Goal: Task Accomplishment & Management: Manage account settings

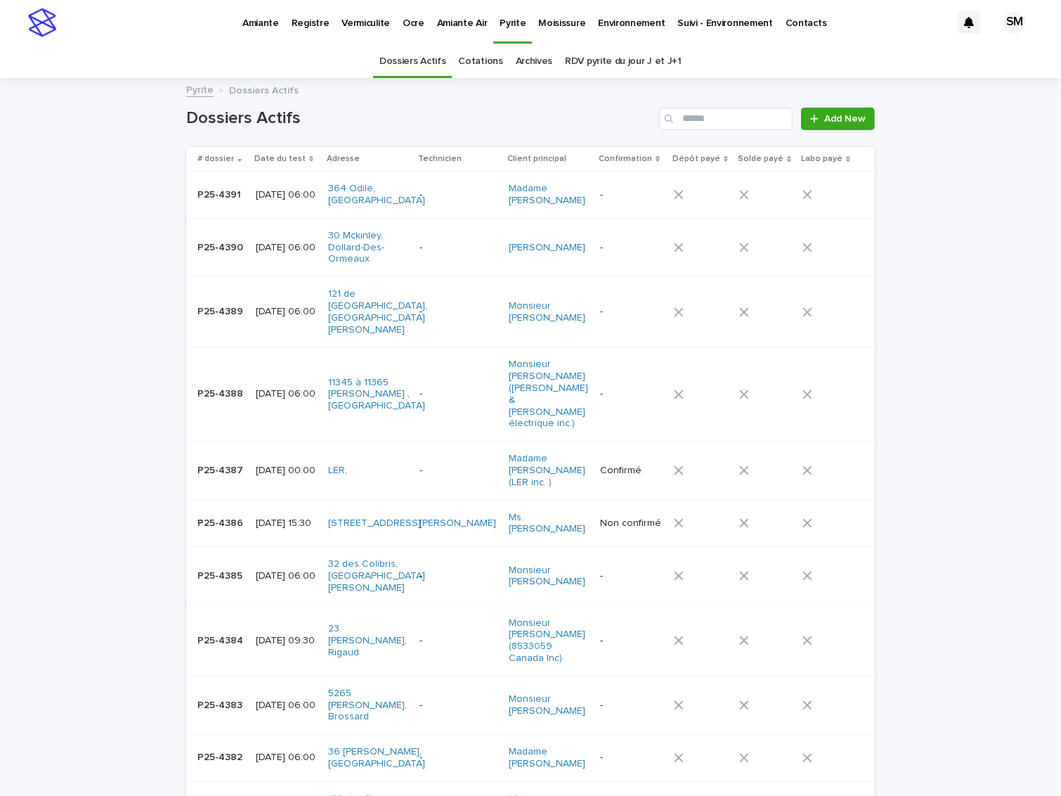
click at [263, 19] on p "Amiante" at bounding box center [260, 15] width 37 height 30
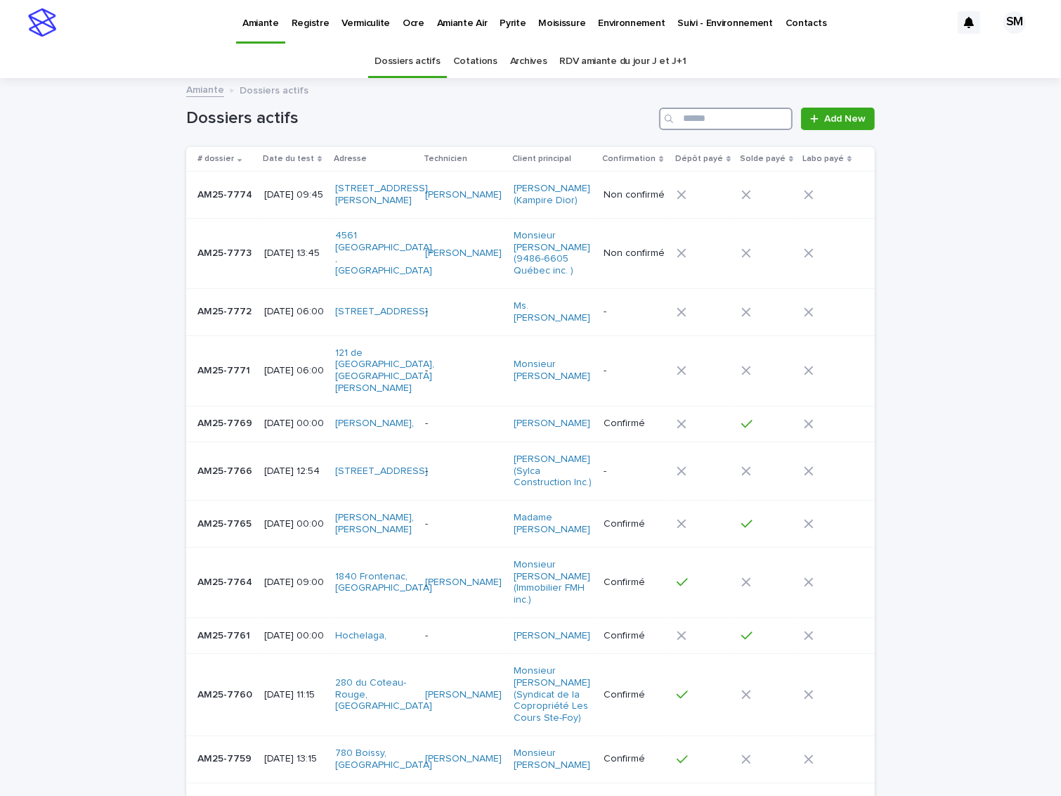
click at [706, 109] on input "Search" at bounding box center [726, 119] width 134 height 22
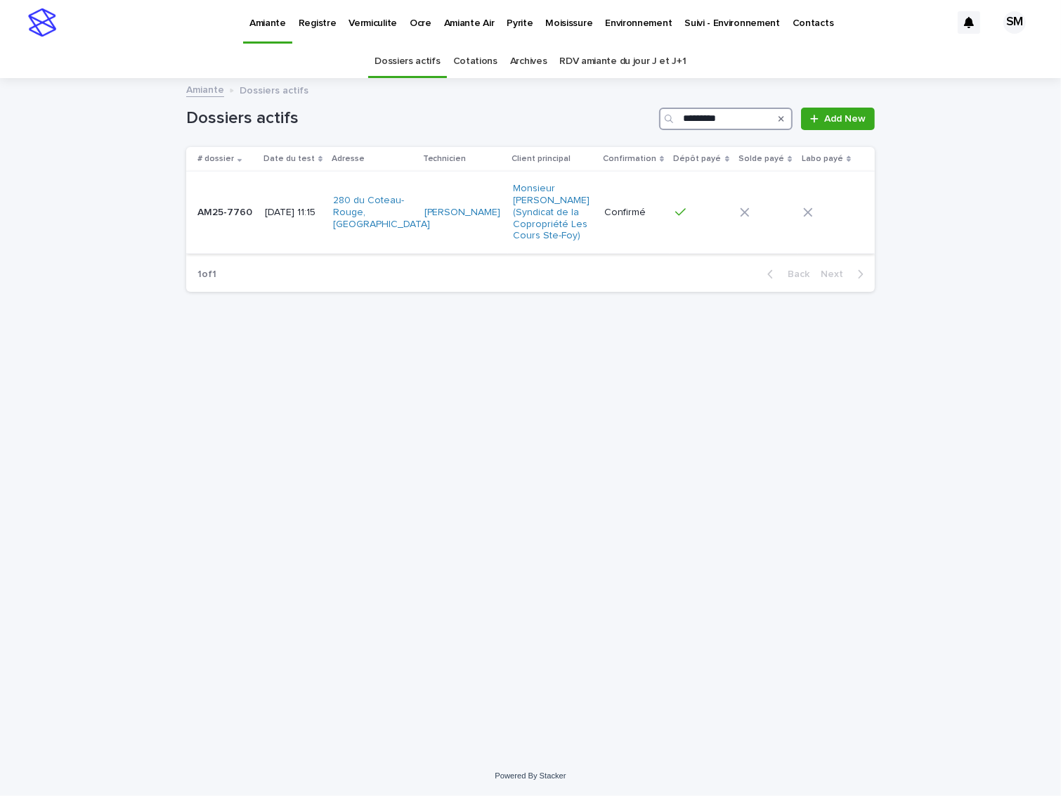
type input "*********"
click at [218, 221] on div "AM25-7760 AM25-7760" at bounding box center [225, 212] width 56 height 23
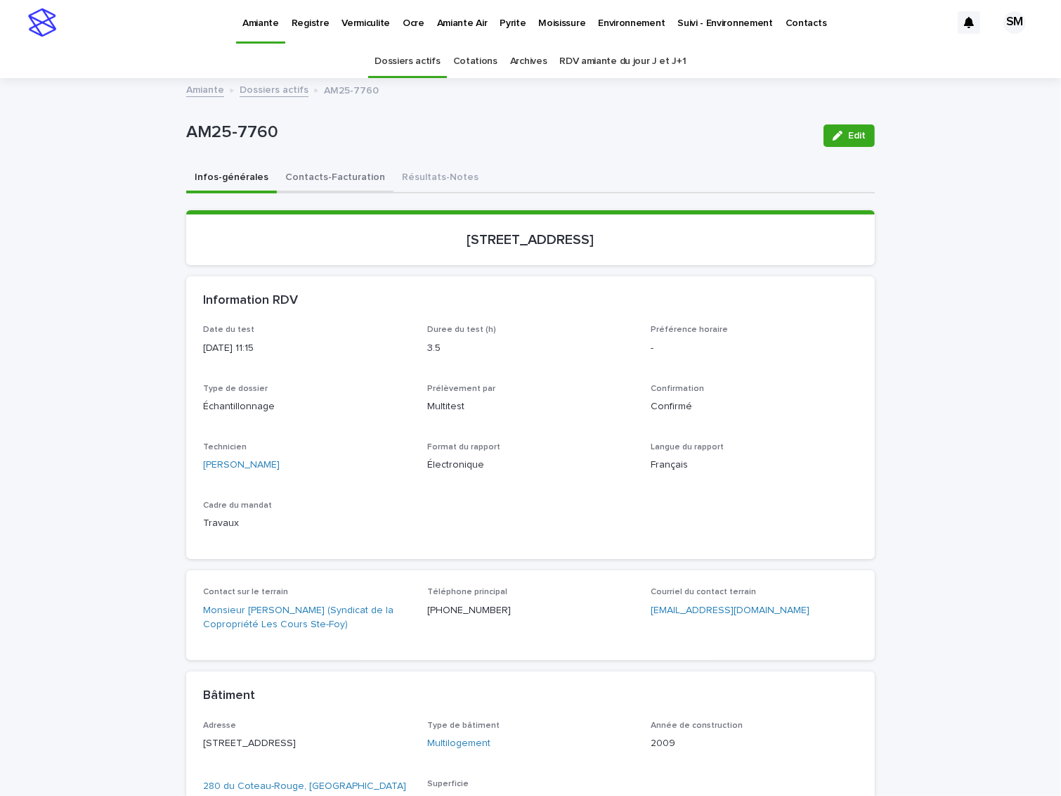
click at [316, 183] on button "Contacts-Facturation" at bounding box center [335, 179] width 117 height 30
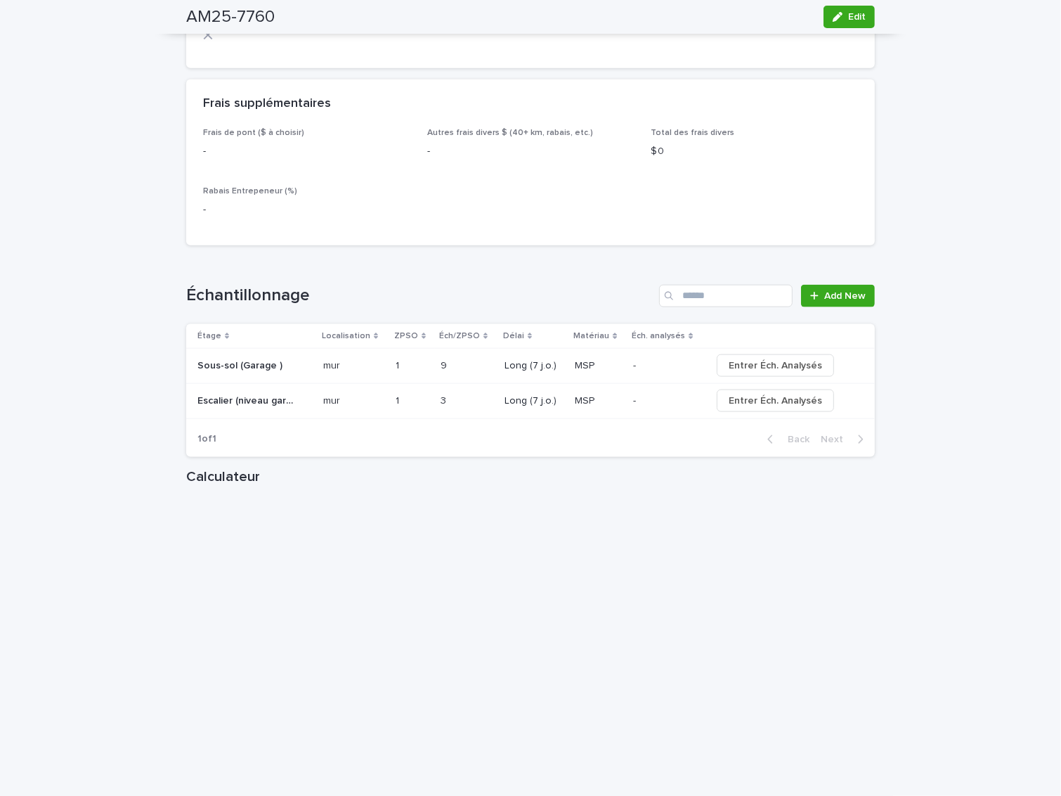
scroll to position [1451, 0]
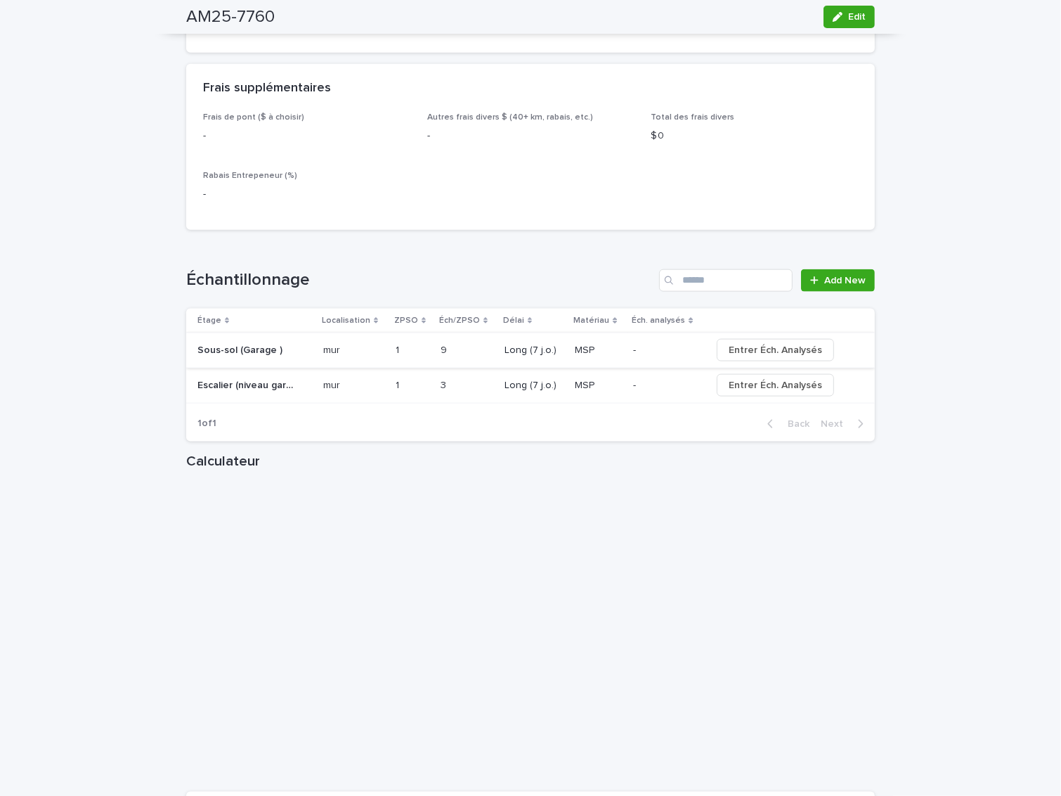
click at [737, 344] on span "Entrer Éch. Analysés" at bounding box center [775, 350] width 93 height 14
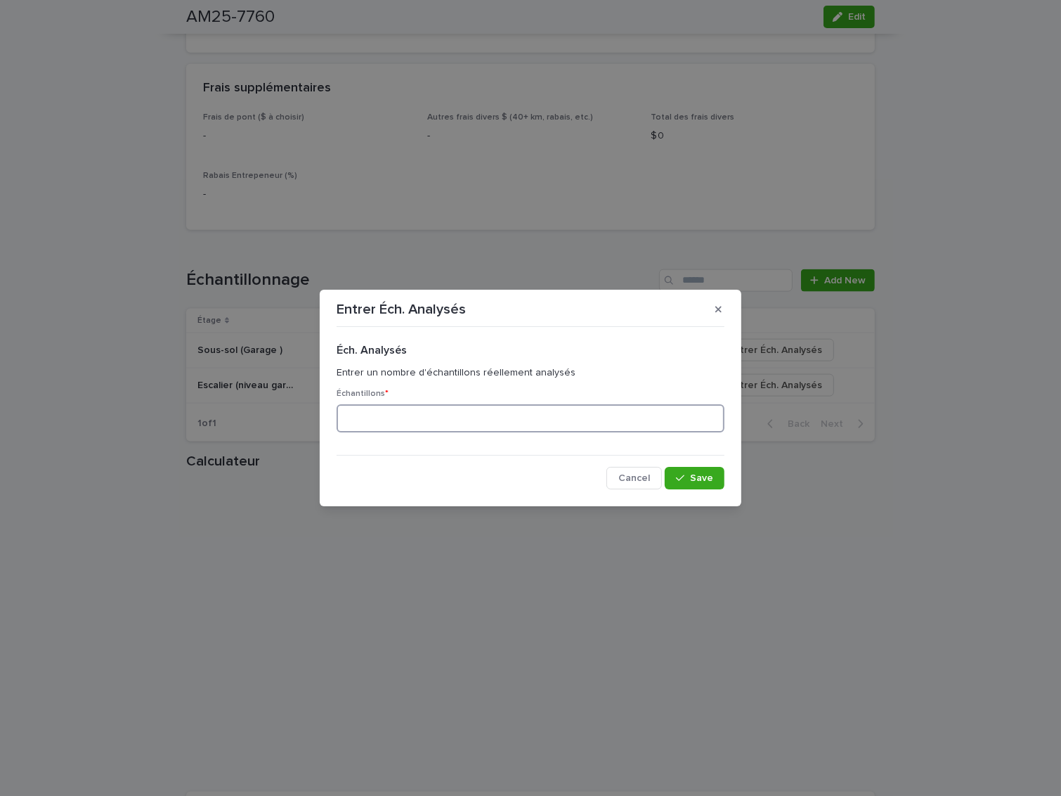
click at [476, 422] on input at bounding box center [531, 418] width 388 height 28
type input "*"
click at [686, 482] on div "button" at bounding box center [683, 478] width 14 height 10
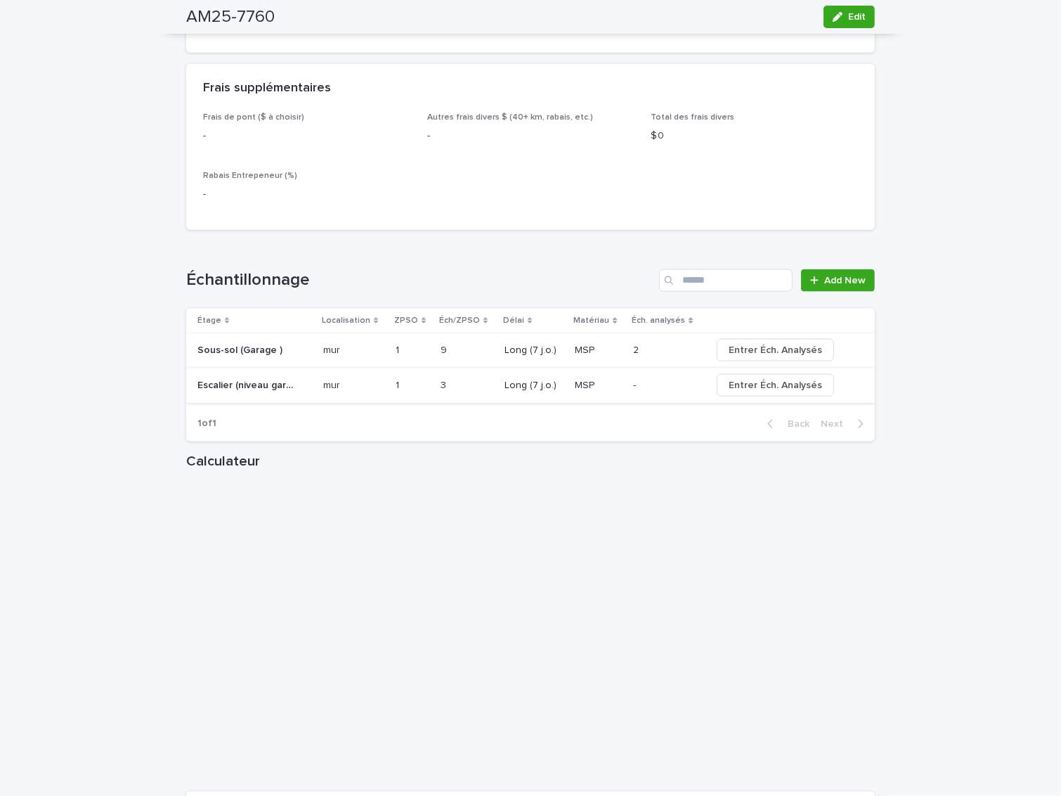
click at [784, 382] on span "Entrer Éch. Analysés" at bounding box center [775, 385] width 93 height 14
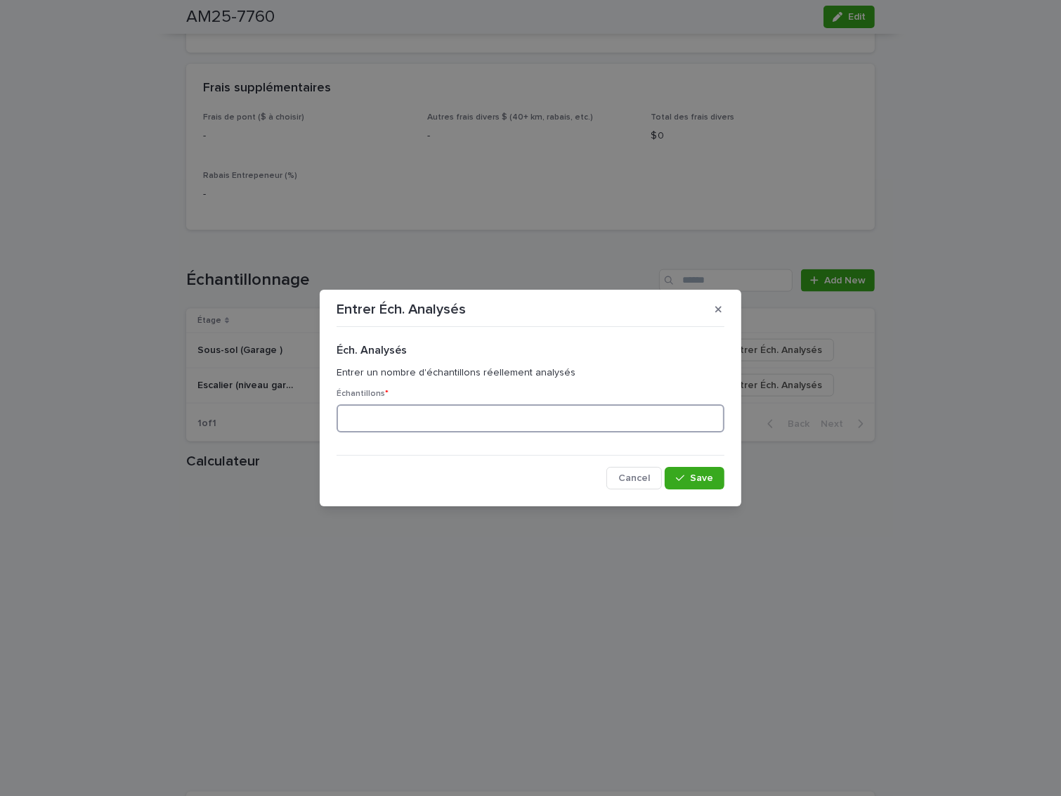
click at [520, 422] on input at bounding box center [531, 418] width 388 height 28
type input "*"
click at [711, 486] on button "Save" at bounding box center [695, 478] width 60 height 22
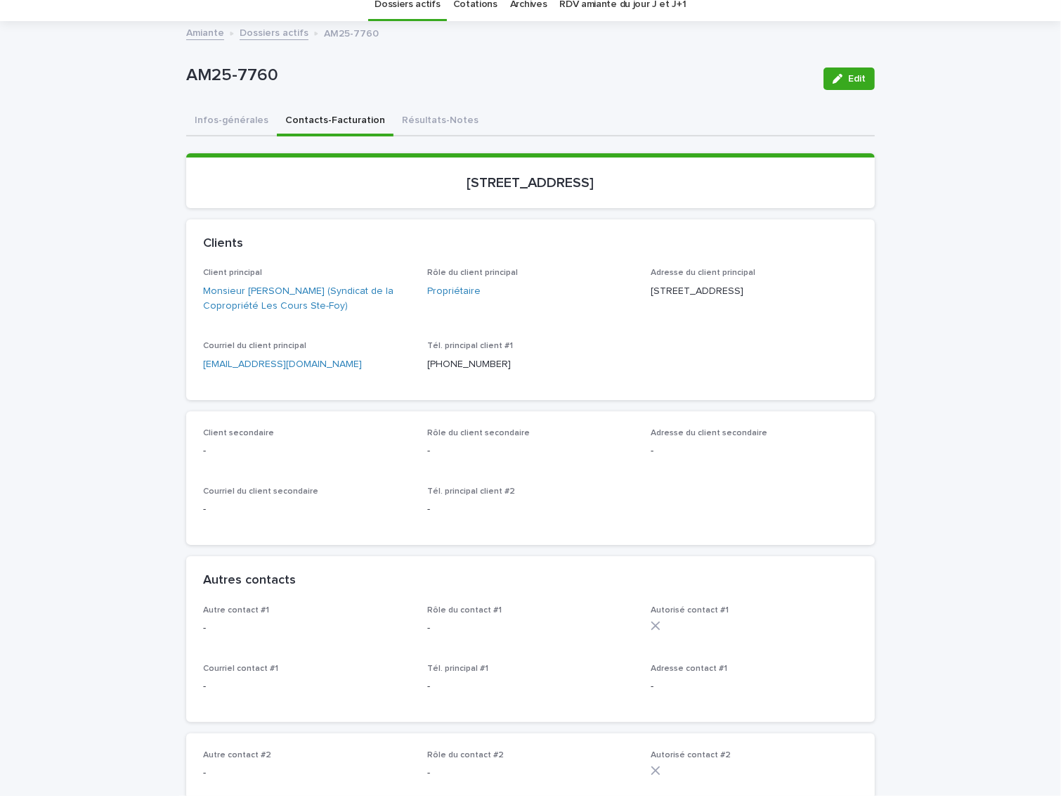
scroll to position [0, 0]
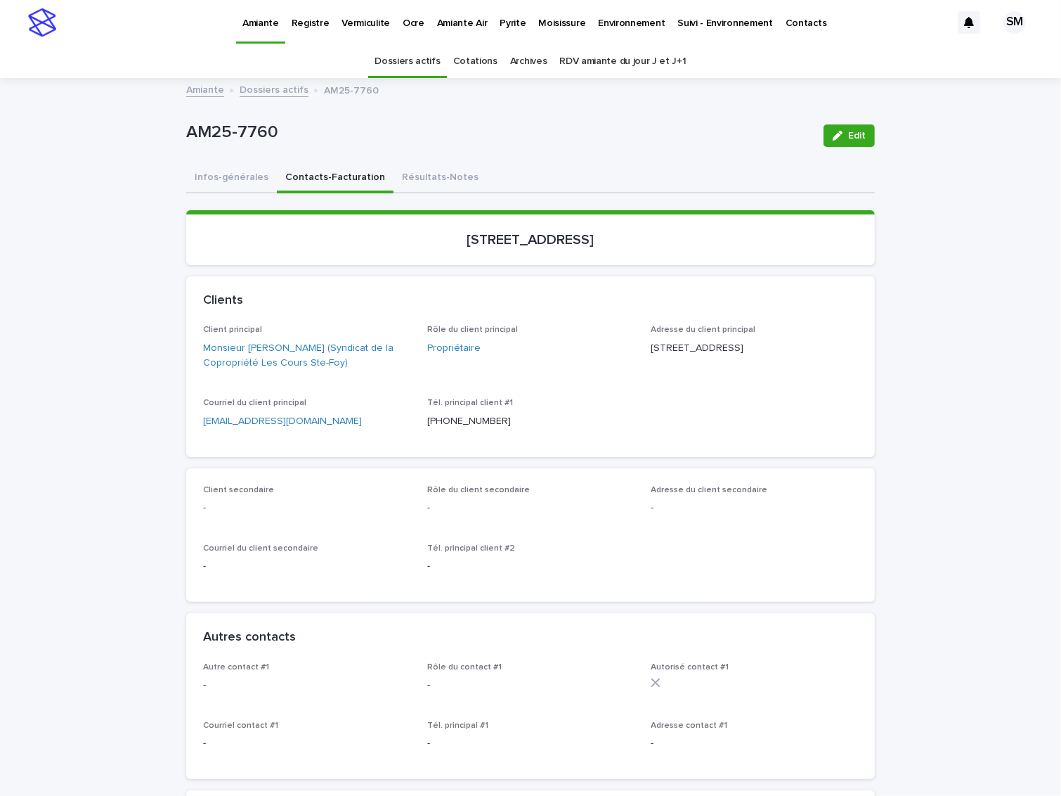
click at [622, 25] on p "Environnement" at bounding box center [631, 15] width 67 height 30
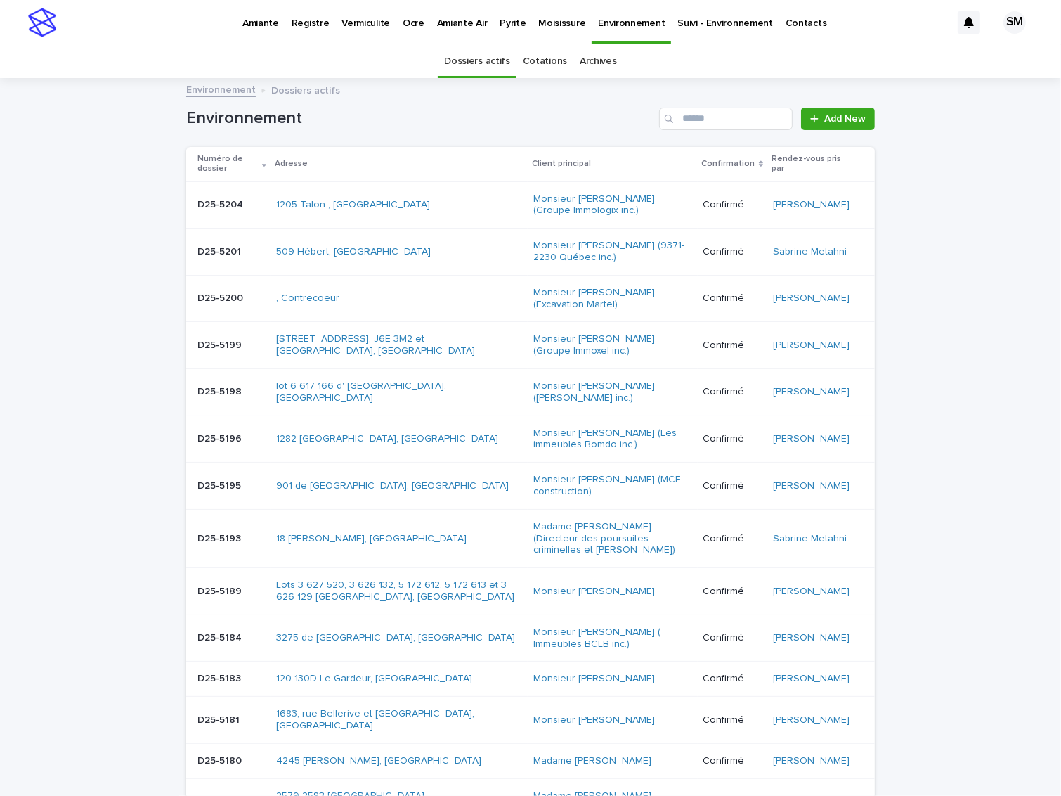
click at [532, 55] on link "Cotations" at bounding box center [545, 61] width 44 height 33
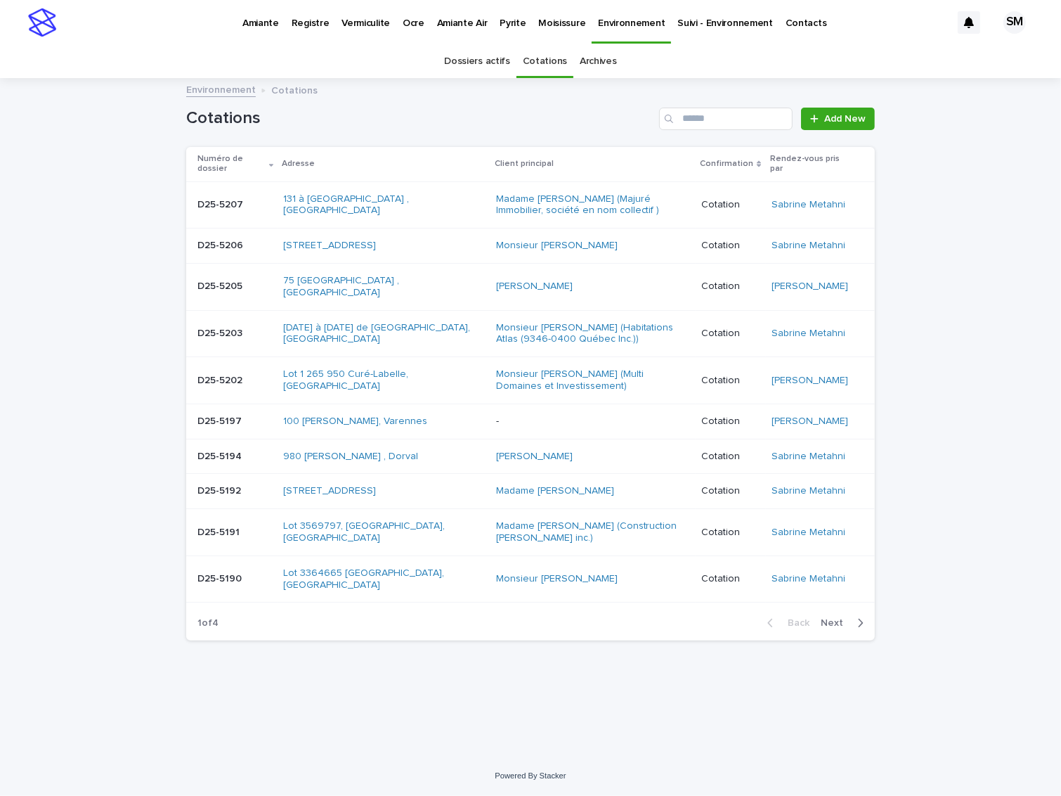
click at [720, 104] on div "Cotations Add New" at bounding box center [530, 112] width 689 height 67
click at [704, 115] on input "Search" at bounding box center [726, 119] width 134 height 22
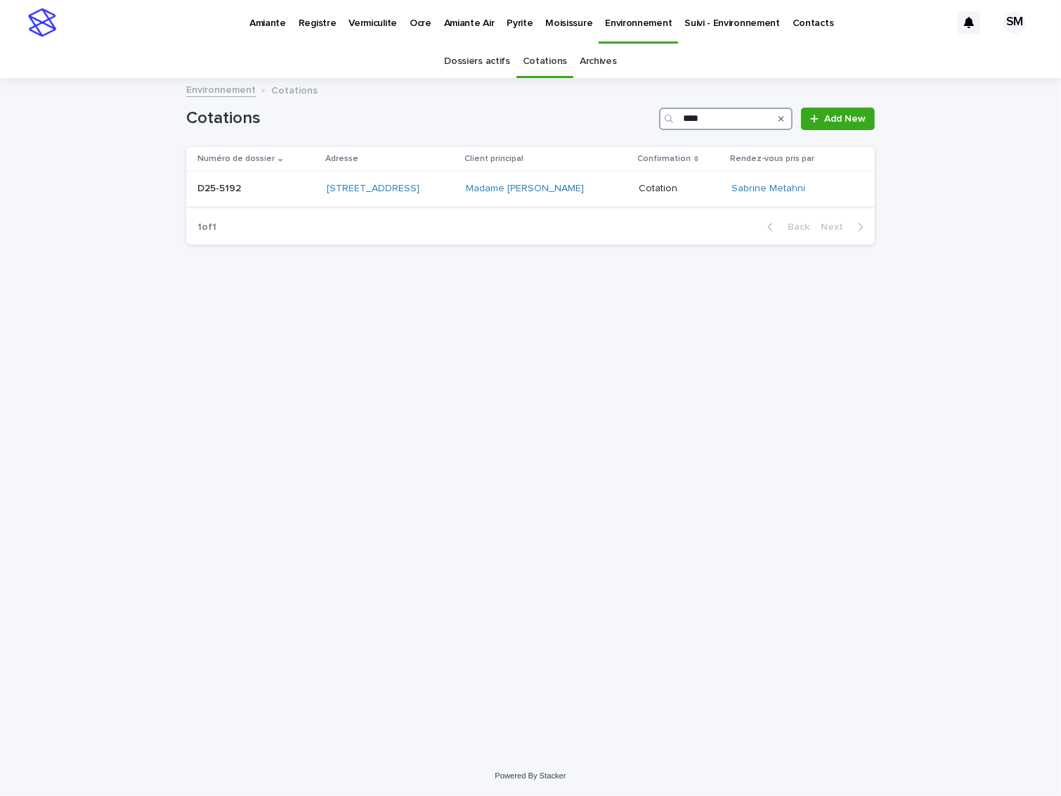
type input "****"
click at [230, 191] on p "D25-5192" at bounding box center [220, 187] width 46 height 15
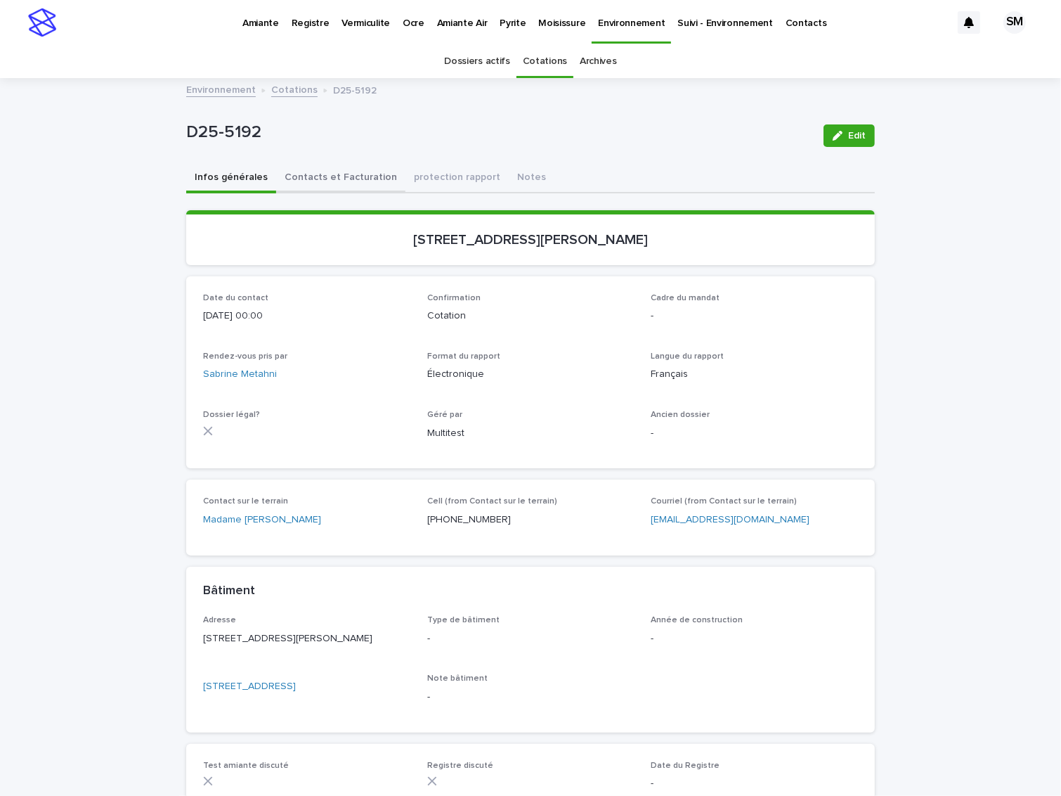
click at [330, 167] on button "Contacts et Facturation" at bounding box center [340, 179] width 129 height 30
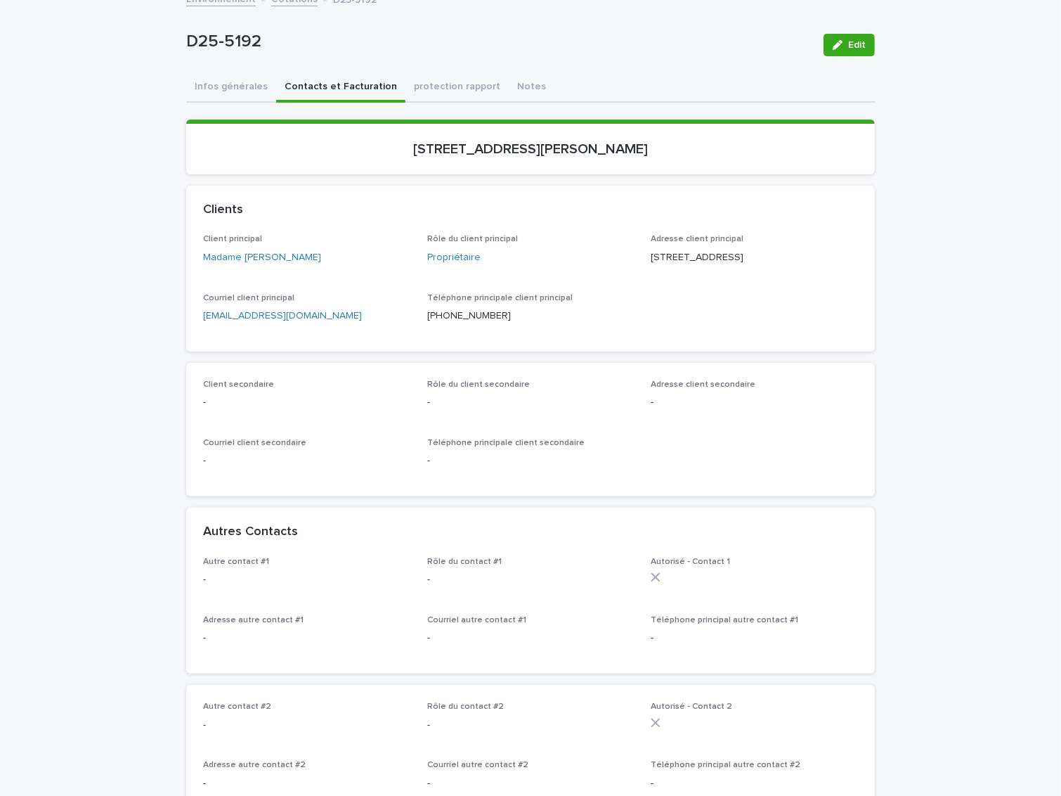
scroll to position [74, 0]
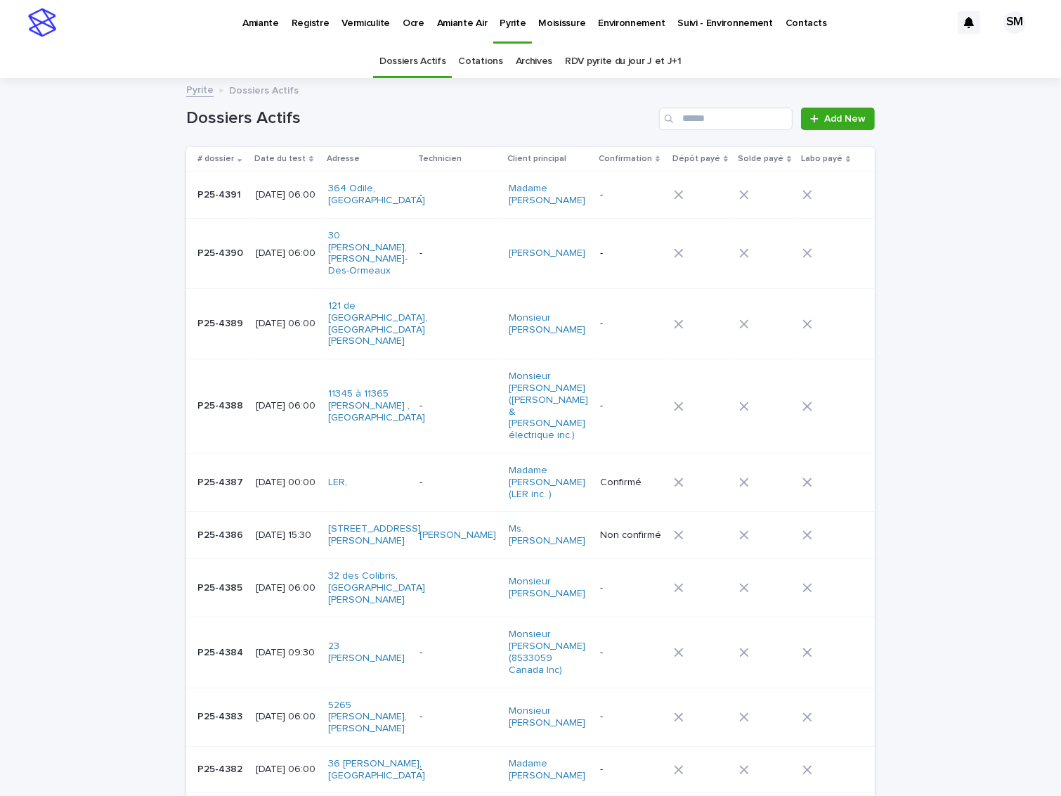
click at [266, 16] on p "Amiante" at bounding box center [260, 15] width 37 height 30
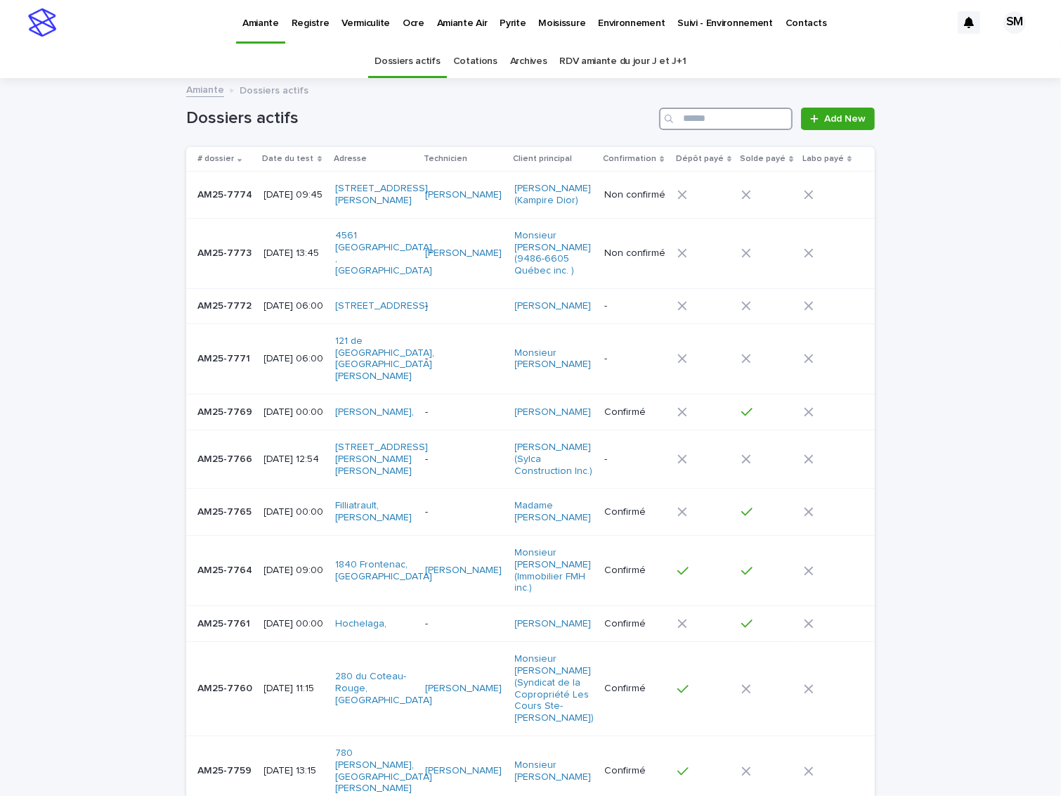
click at [706, 121] on input "Search" at bounding box center [726, 119] width 134 height 22
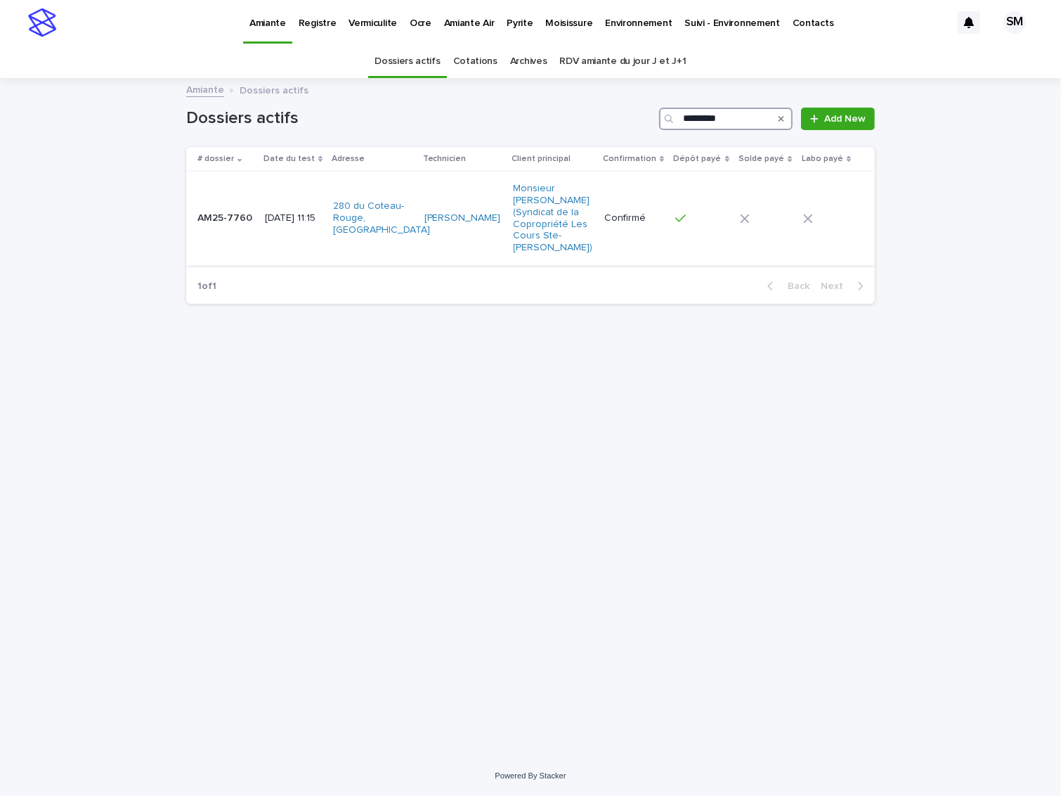
type input "*********"
click at [219, 219] on div "AM25-7760 AM25-7760" at bounding box center [225, 218] width 56 height 23
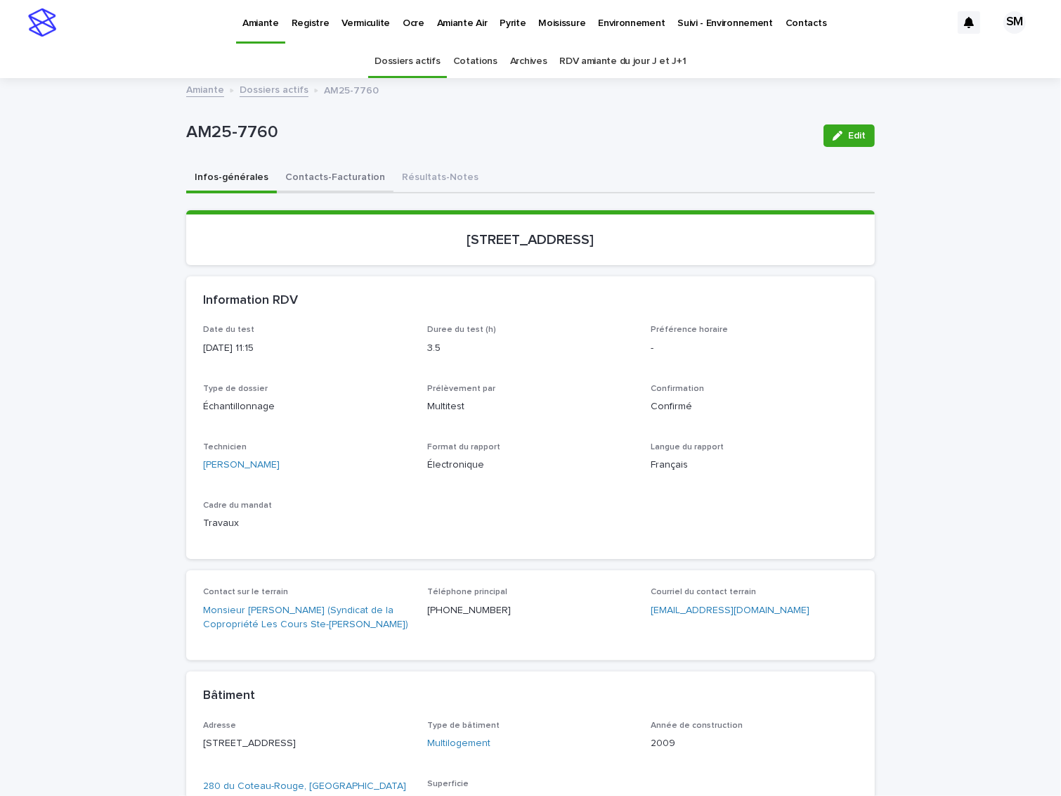
click at [314, 174] on button "Contacts-Facturation" at bounding box center [335, 179] width 117 height 30
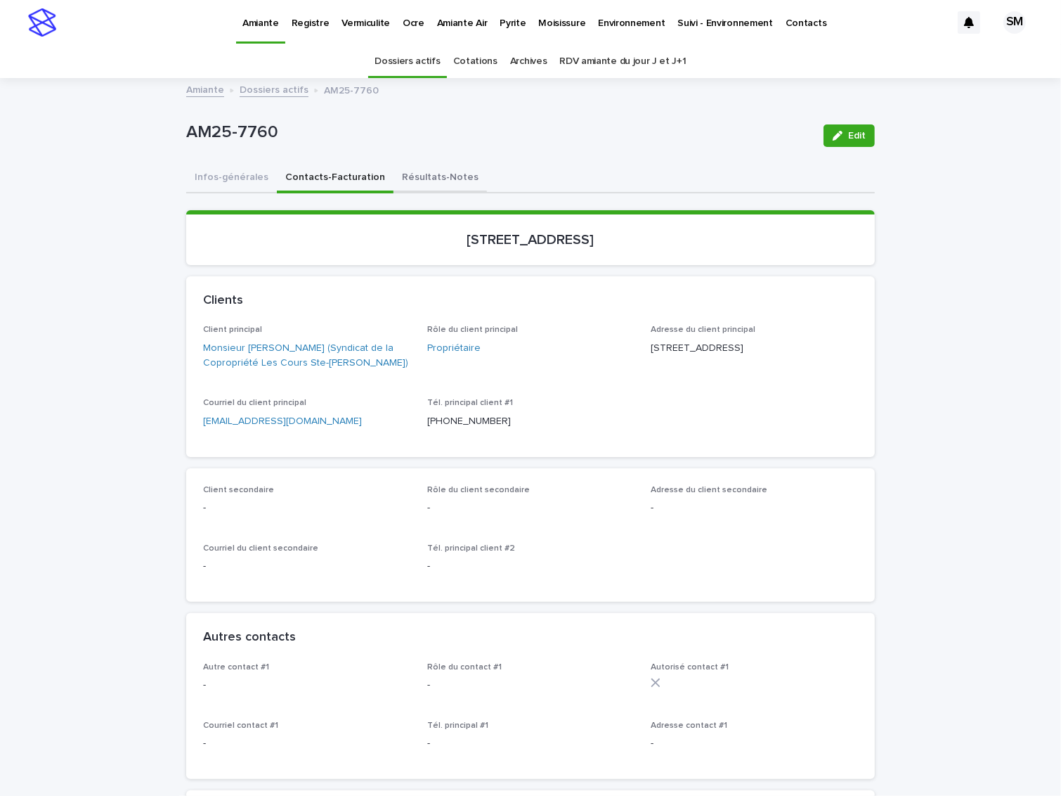
click at [403, 178] on button "Résultats-Notes" at bounding box center [440, 179] width 93 height 30
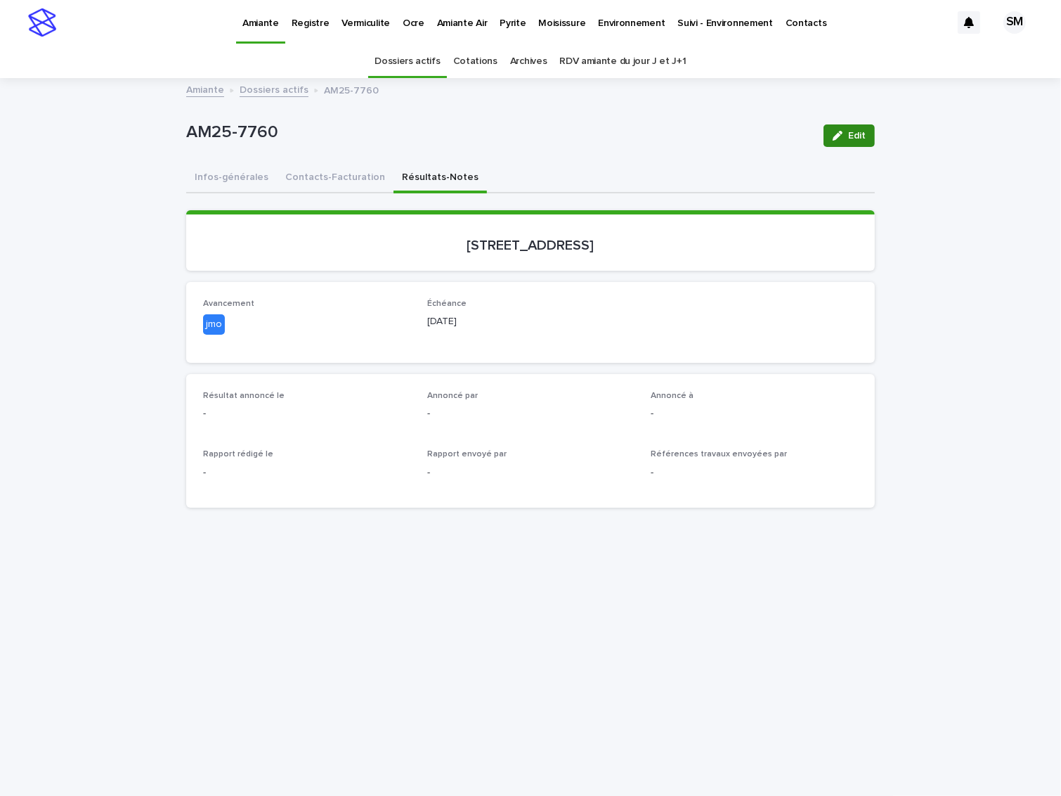
click at [842, 129] on button "Edit" at bounding box center [849, 135] width 51 height 22
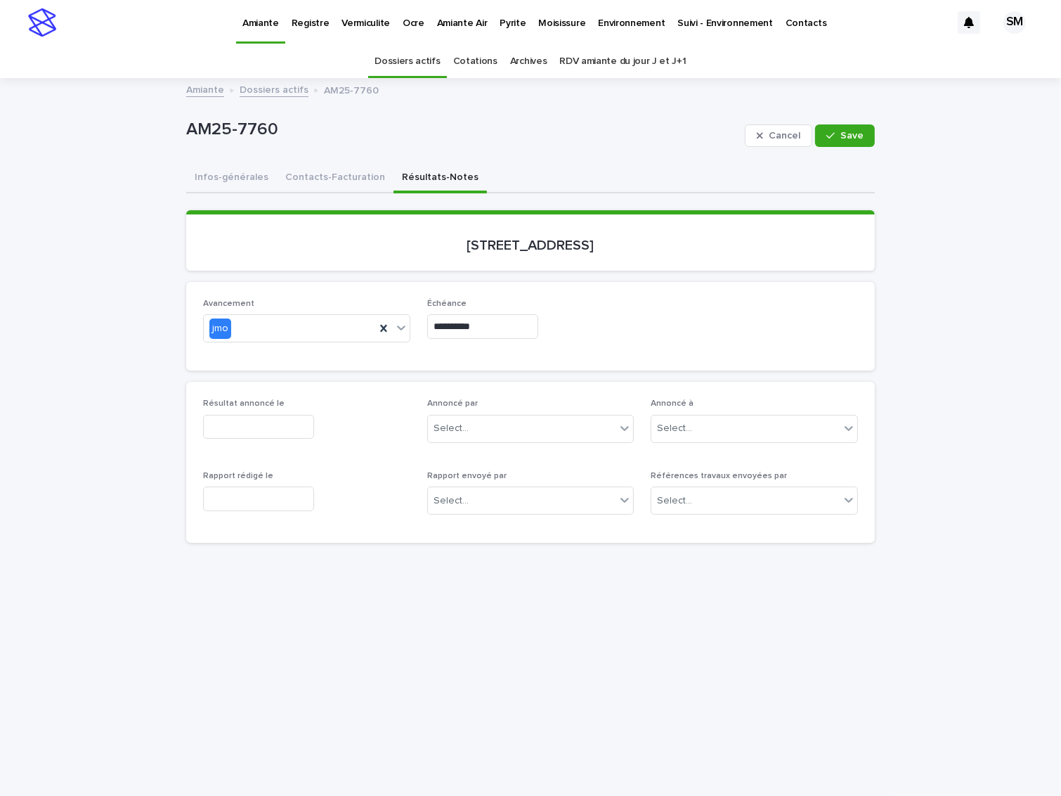
click at [247, 493] on input "text" at bounding box center [258, 498] width 111 height 25
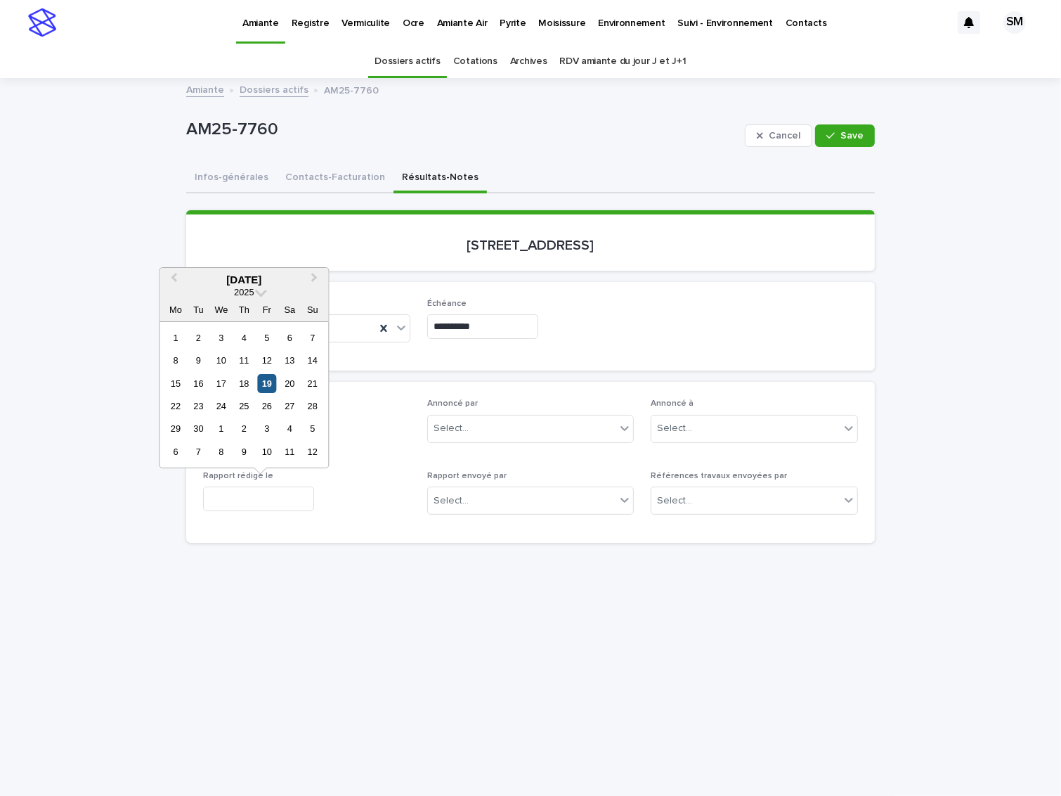
click at [271, 384] on div "19" at bounding box center [266, 383] width 19 height 19
type input "**********"
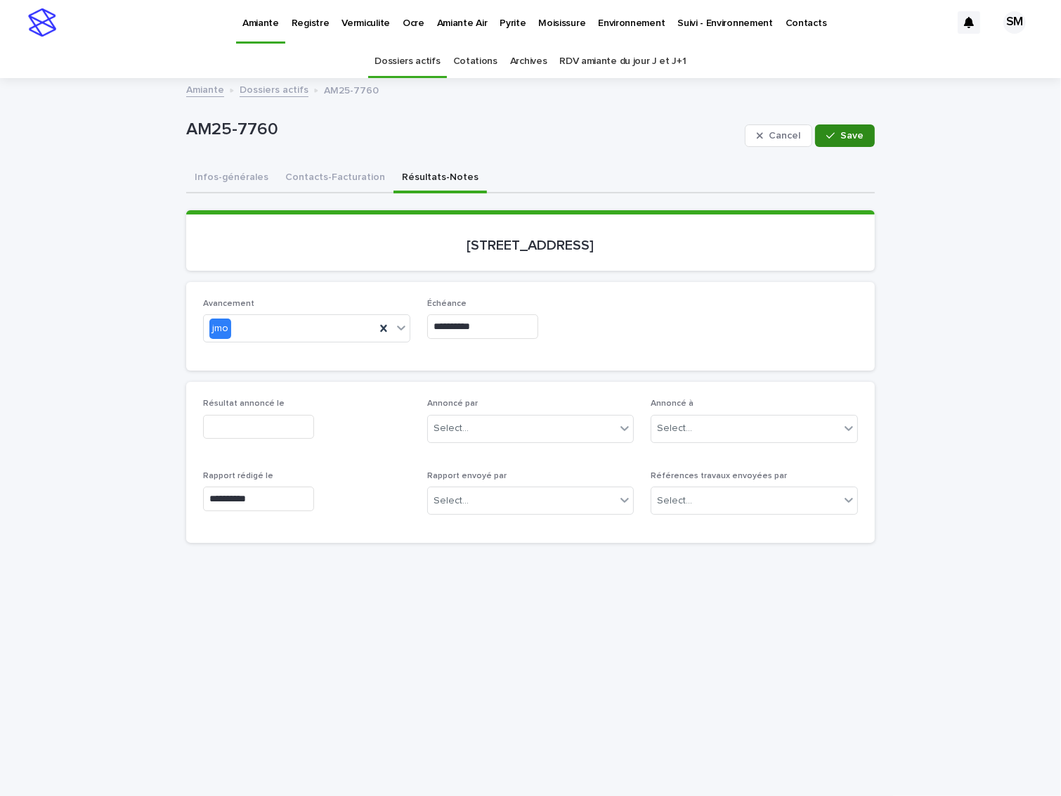
click at [836, 129] on button "Save" at bounding box center [845, 135] width 60 height 22
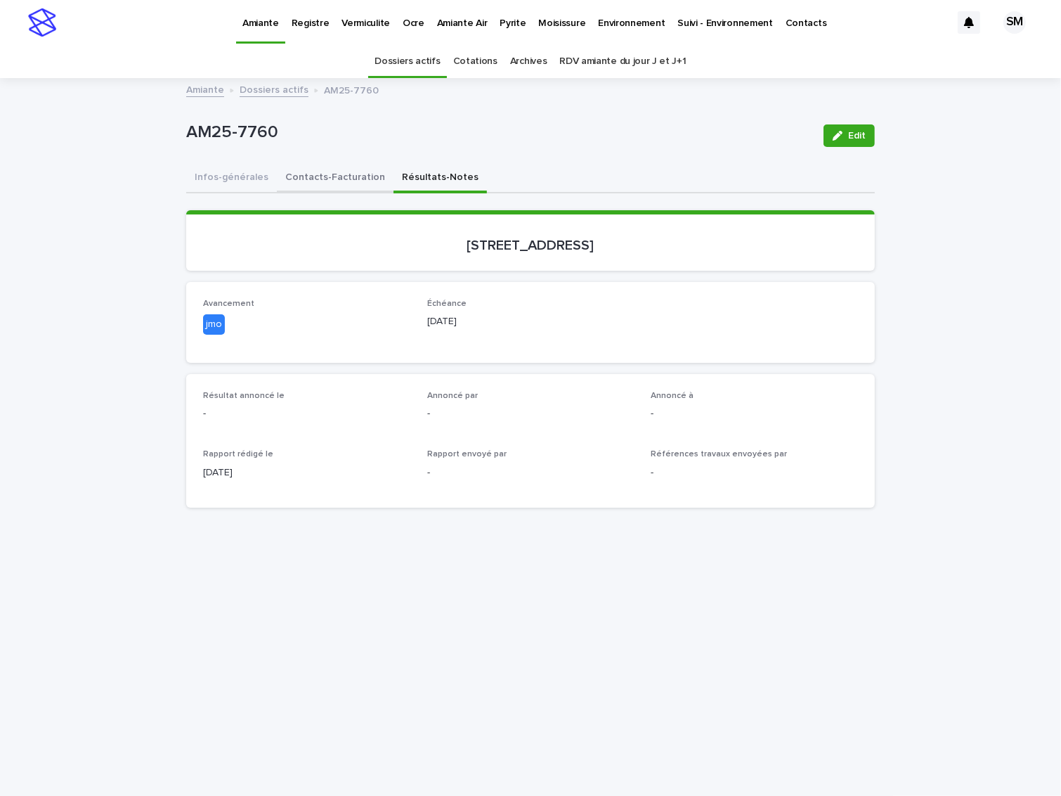
click at [323, 172] on button "Contacts-Facturation" at bounding box center [335, 179] width 117 height 30
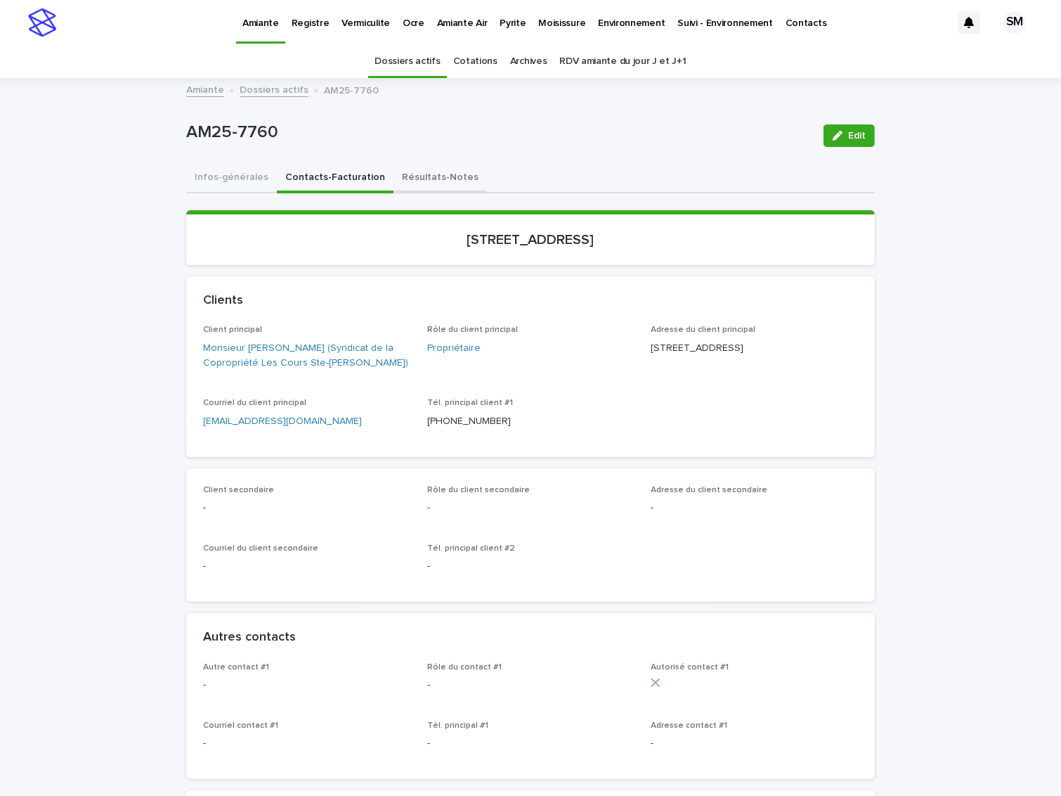
click at [401, 168] on button "Résultats-Notes" at bounding box center [440, 179] width 93 height 30
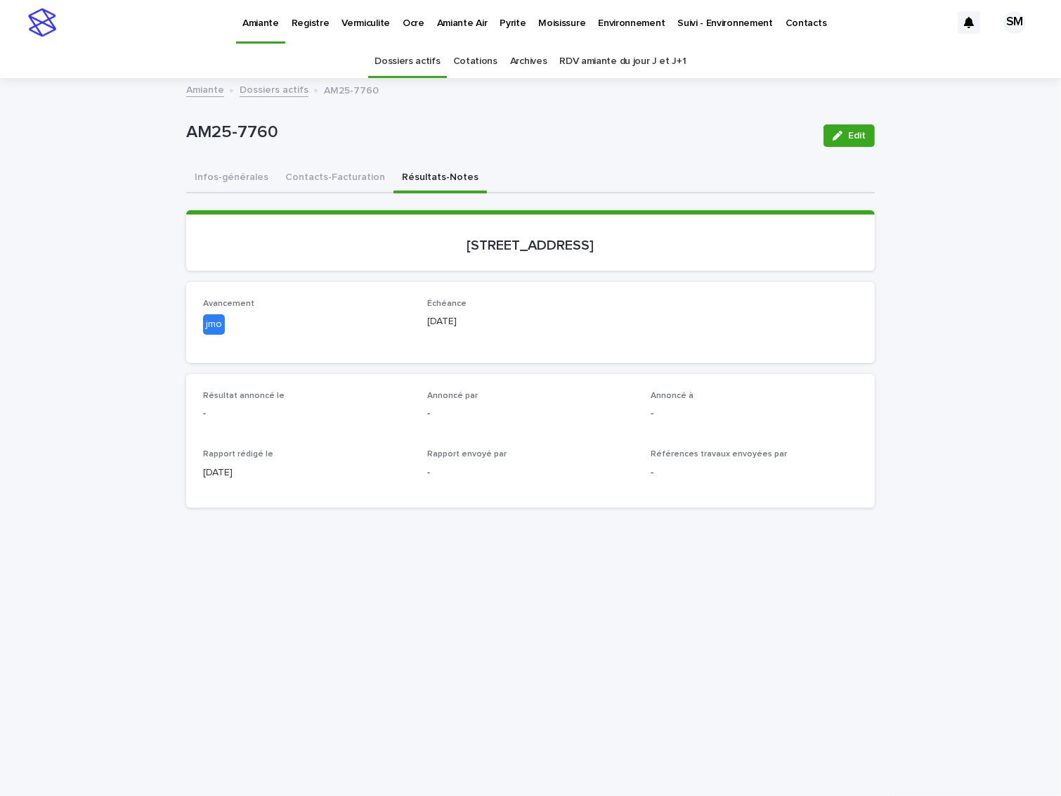
click at [314, 185] on button "Contacts-Facturation" at bounding box center [335, 179] width 117 height 30
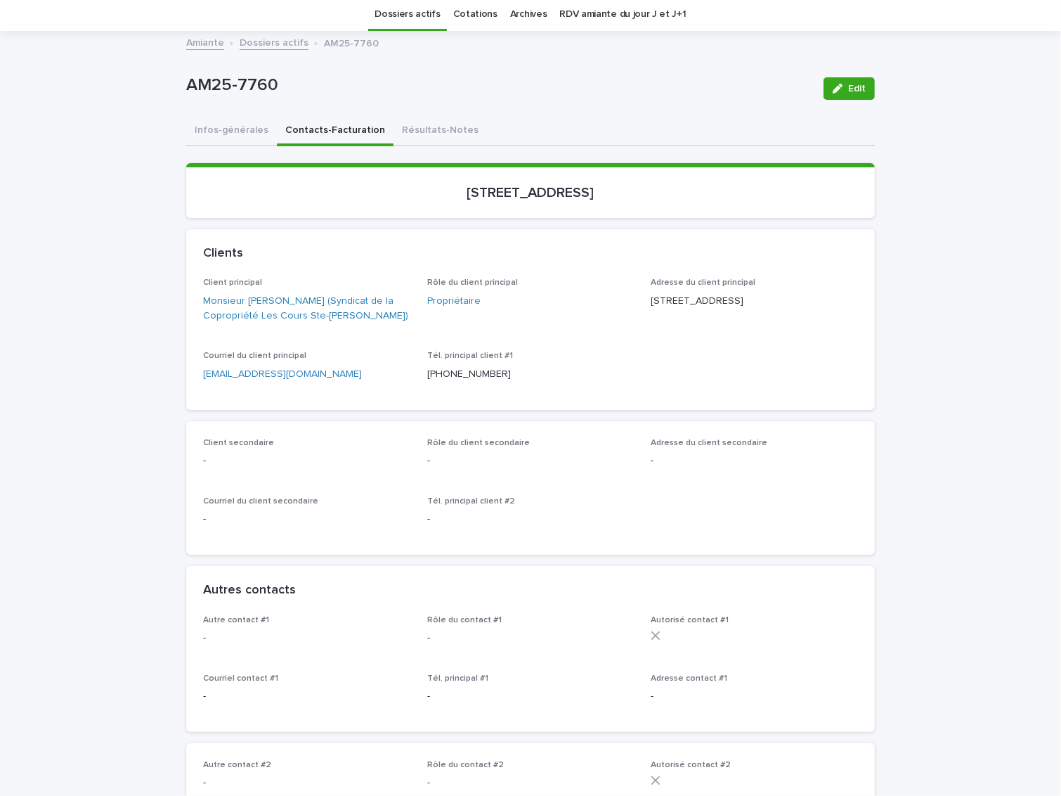
scroll to position [37, 0]
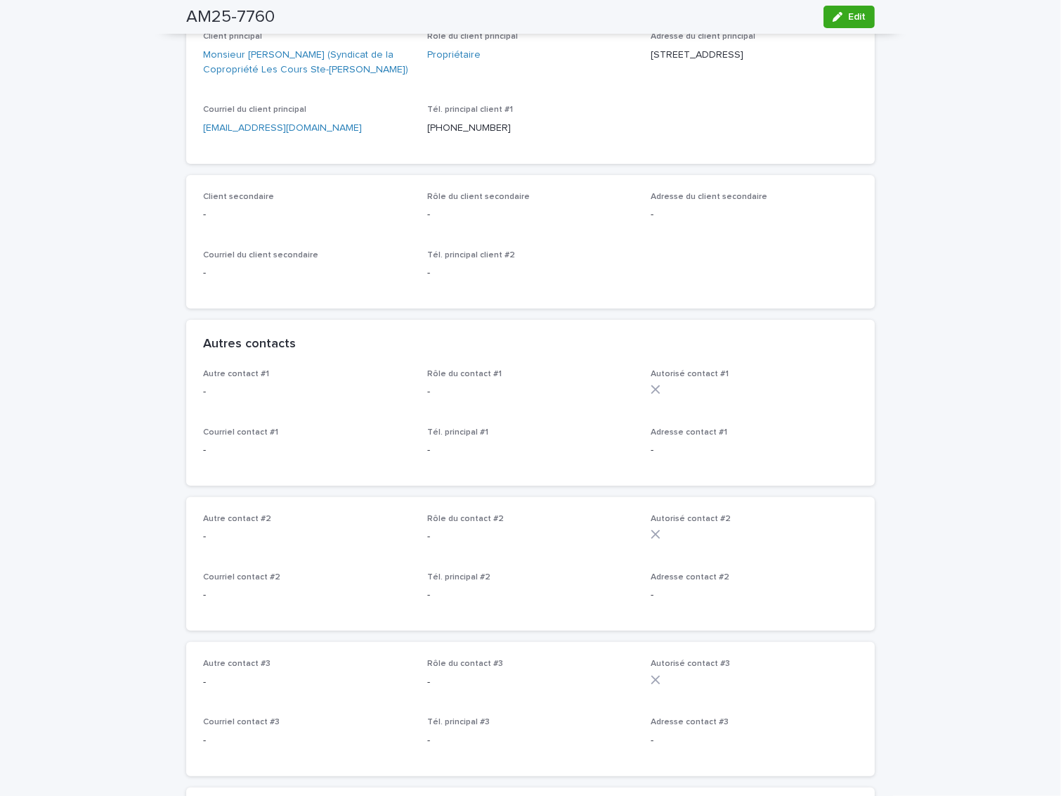
scroll to position [0, 0]
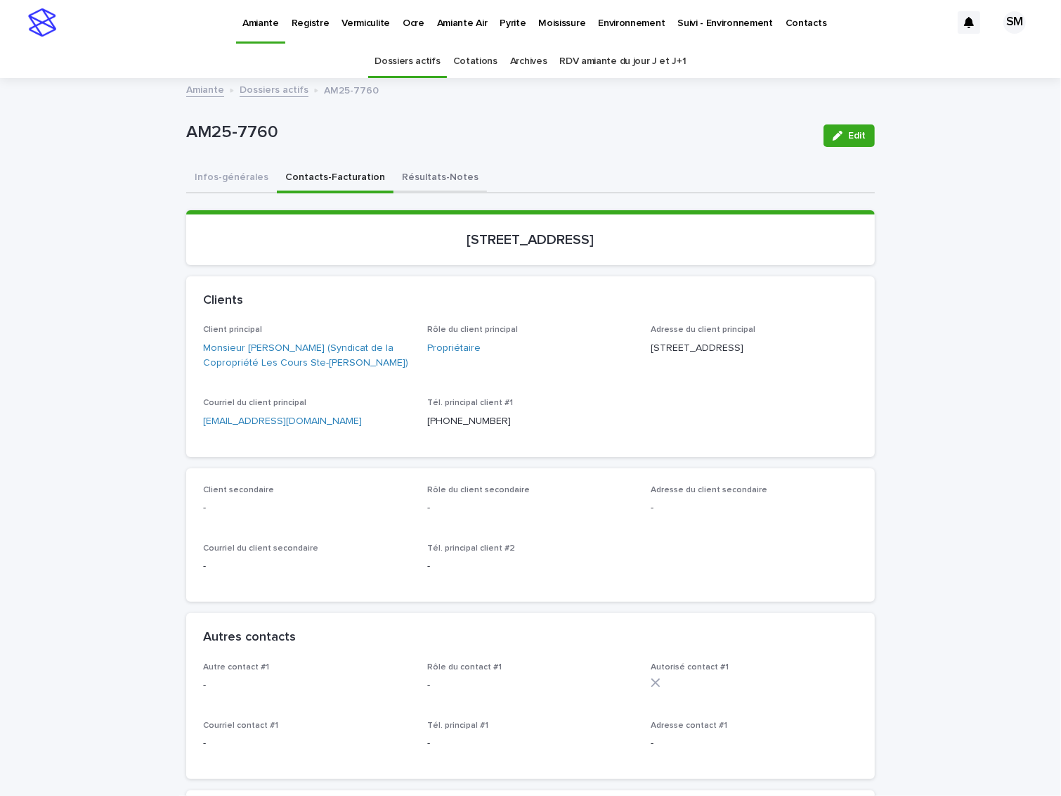
click at [421, 172] on button "Résultats-Notes" at bounding box center [440, 179] width 93 height 30
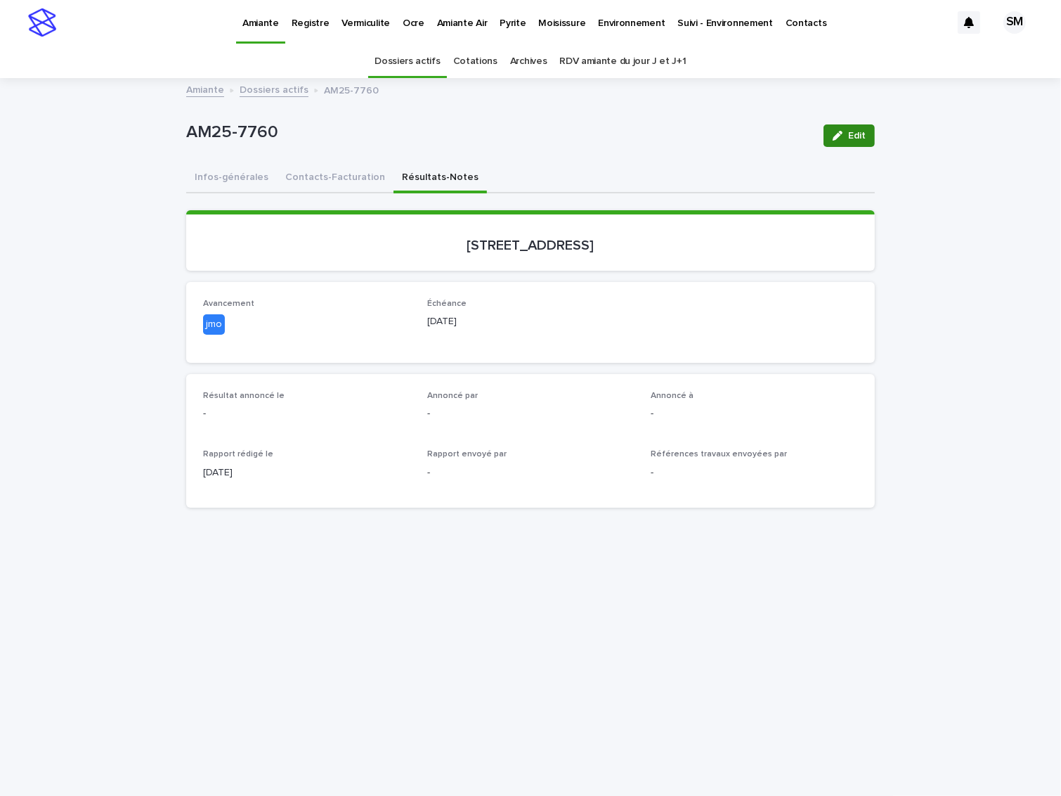
click at [848, 131] on span "Edit" at bounding box center [857, 136] width 18 height 10
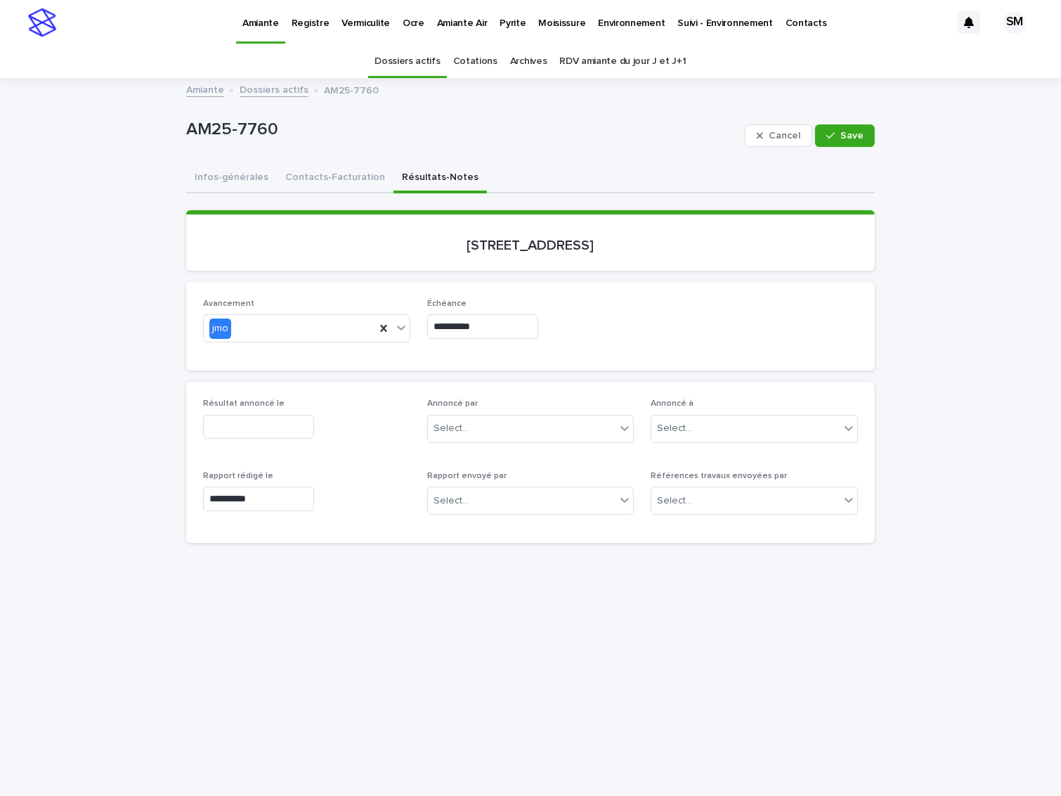
click at [277, 429] on input "text" at bounding box center [258, 427] width 111 height 25
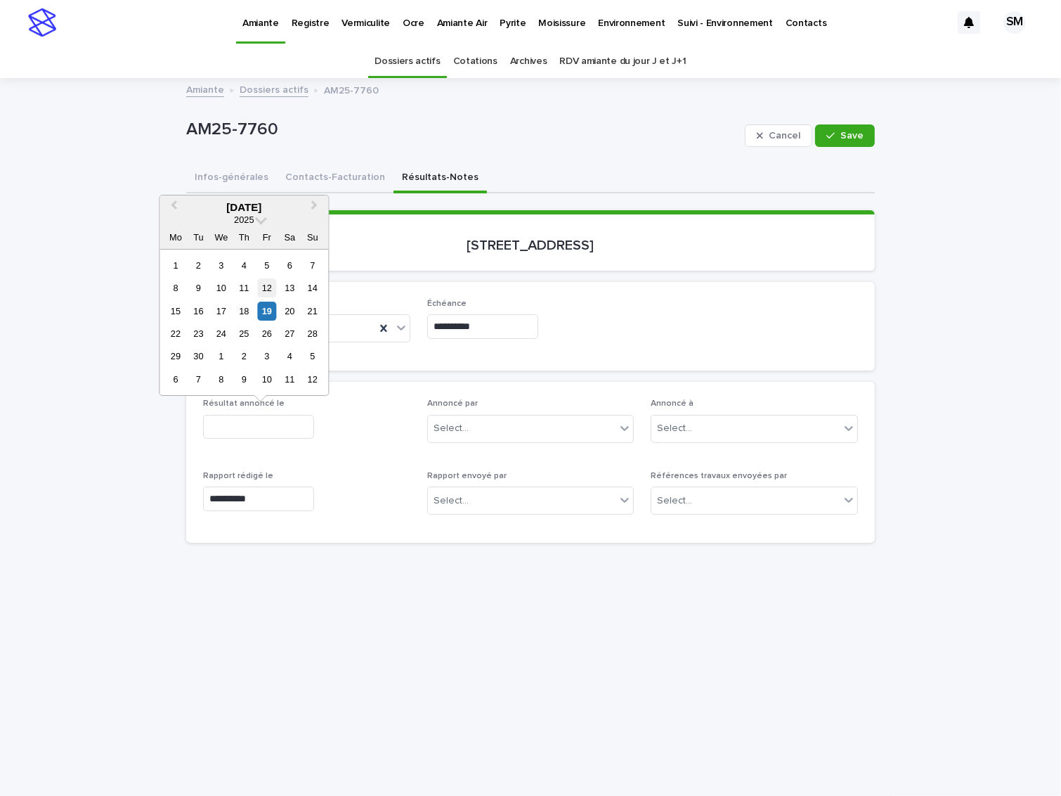
click at [266, 297] on div "12" at bounding box center [266, 287] width 19 height 19
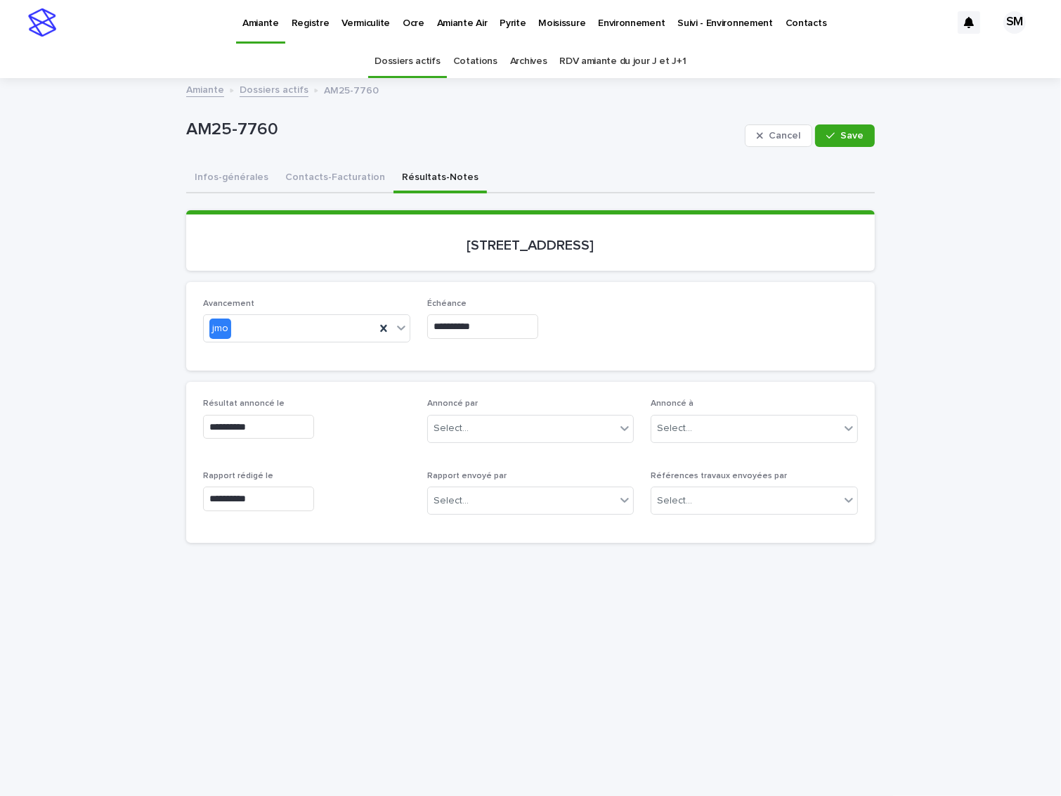
click at [259, 427] on input "**********" at bounding box center [258, 427] width 111 height 25
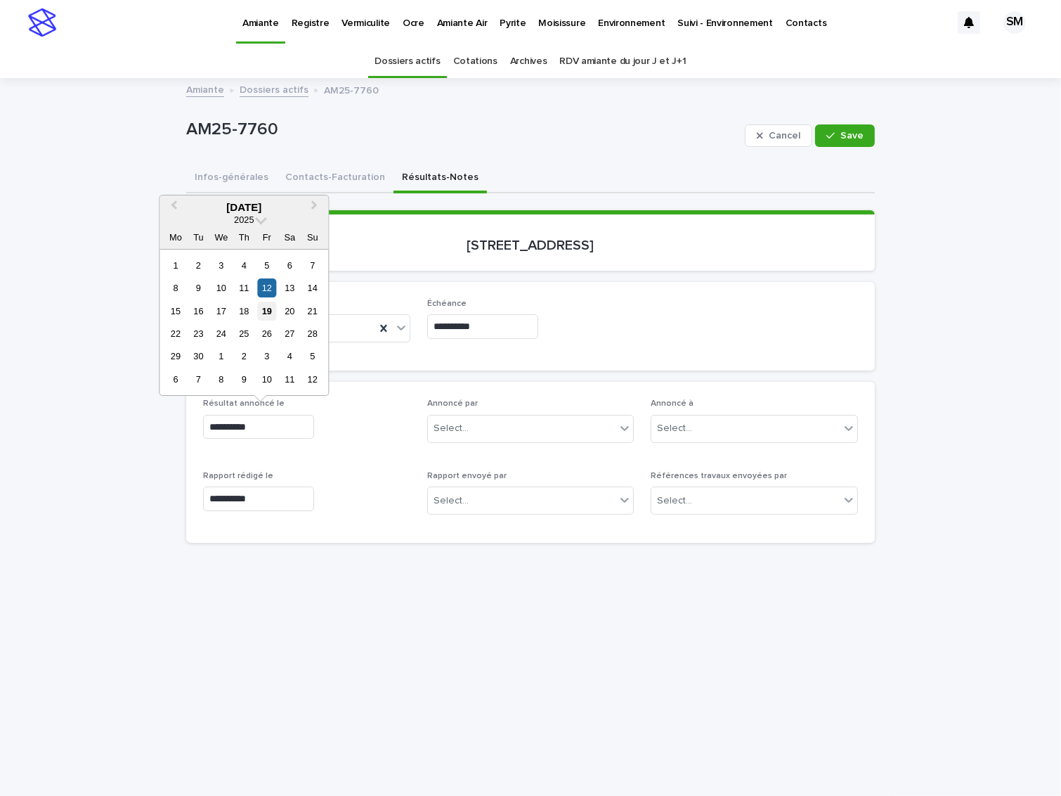
click at [270, 309] on div "19" at bounding box center [266, 311] width 19 height 19
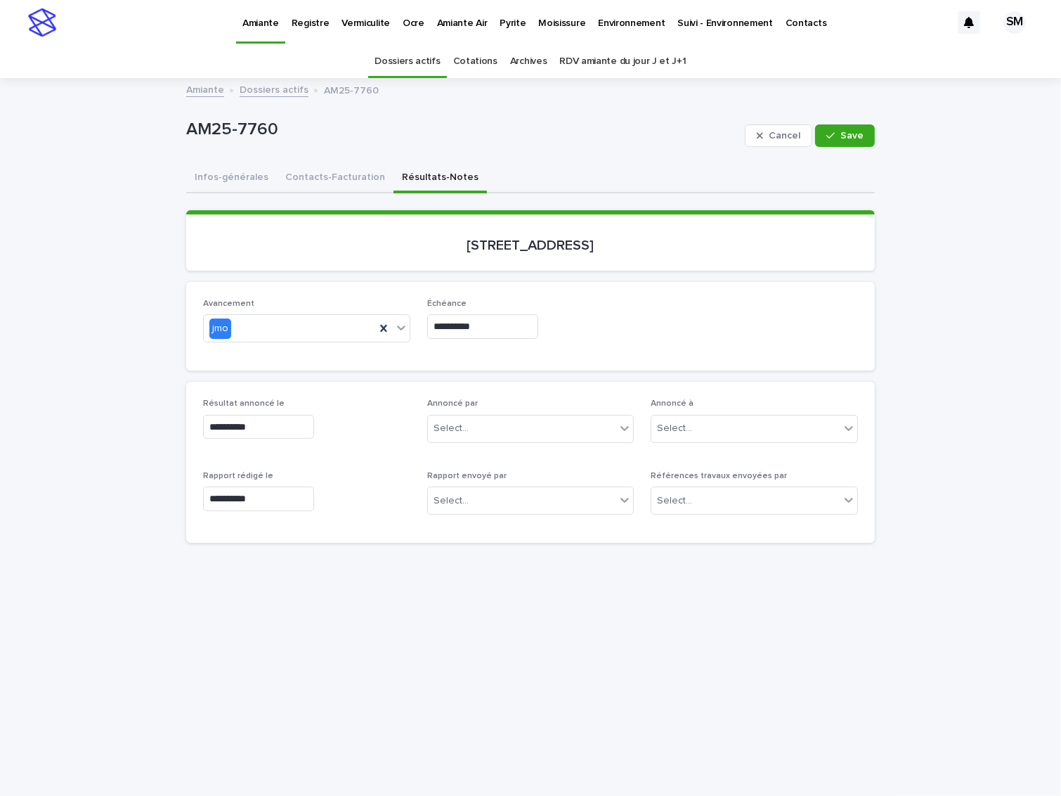
type input "**********"
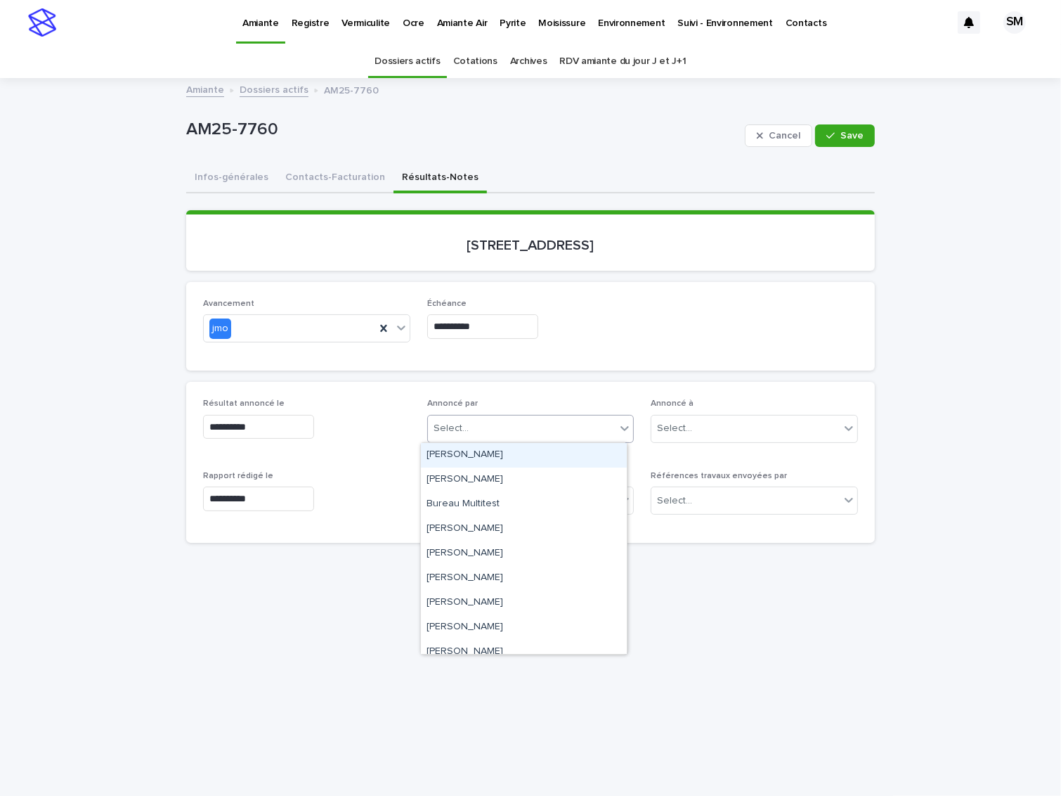
click at [470, 425] on input "text" at bounding box center [470, 428] width 1 height 12
type input "**"
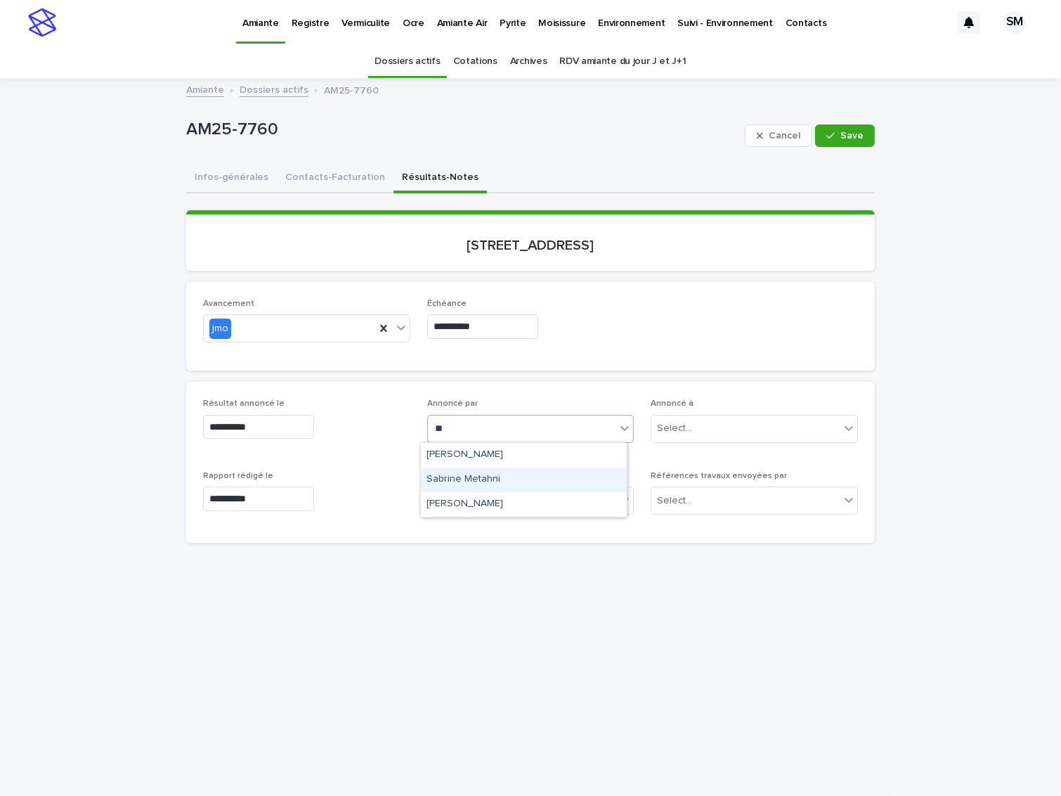
click at [467, 472] on div "Sabrine Metahni" at bounding box center [524, 479] width 206 height 25
click at [673, 427] on div "Select..." at bounding box center [674, 428] width 35 height 15
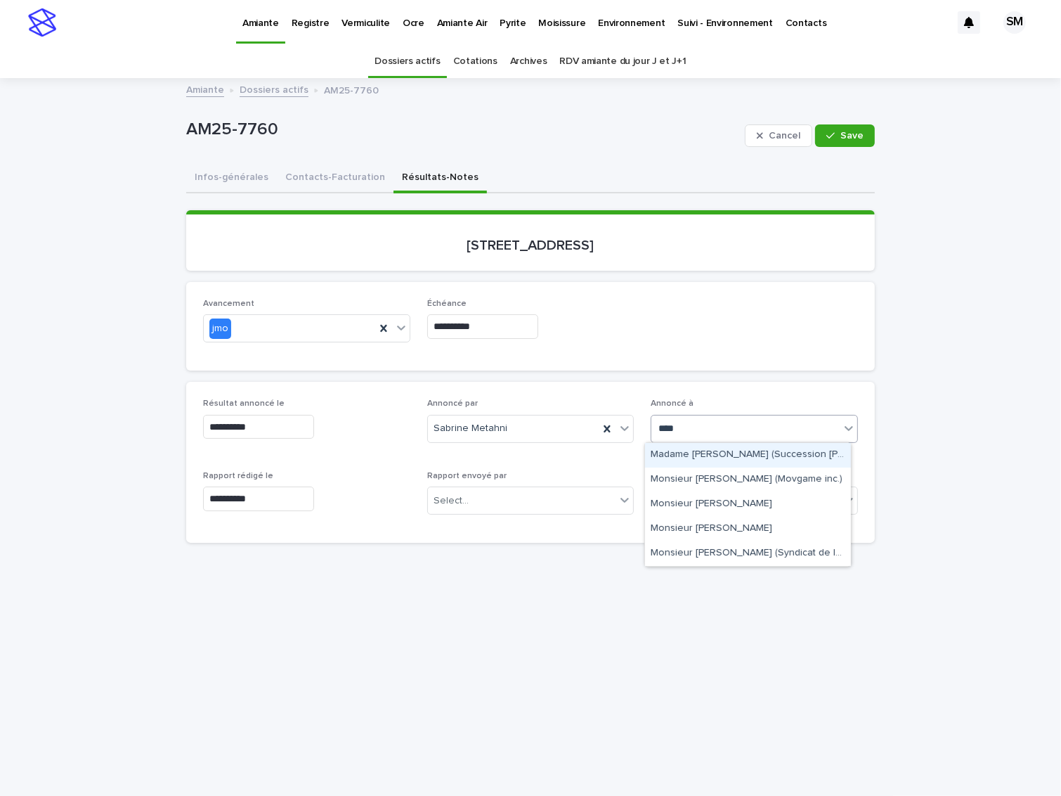
type input "*****"
click at [680, 530] on div "Monsieur [PERSON_NAME] (Syndicat de la Copropriété Les Cours Ste-[PERSON_NAME])" at bounding box center [748, 529] width 206 height 25
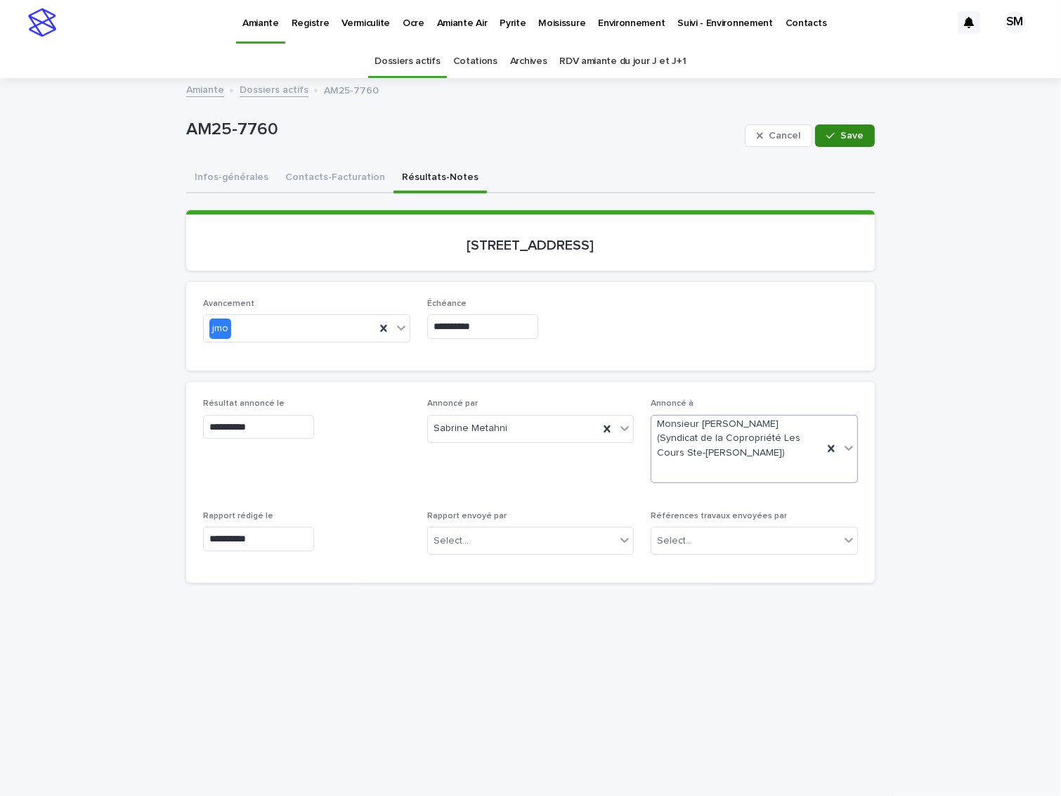
click at [834, 130] on button "Save" at bounding box center [845, 135] width 60 height 22
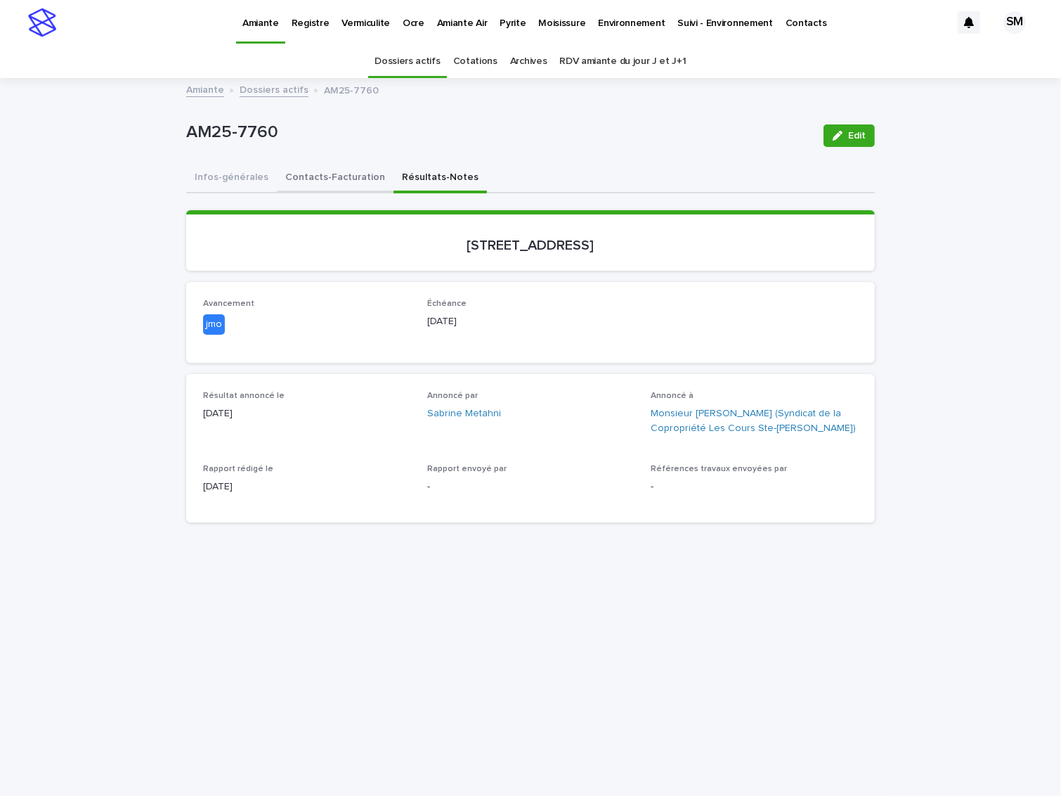
click at [316, 176] on button "Contacts-Facturation" at bounding box center [335, 179] width 117 height 30
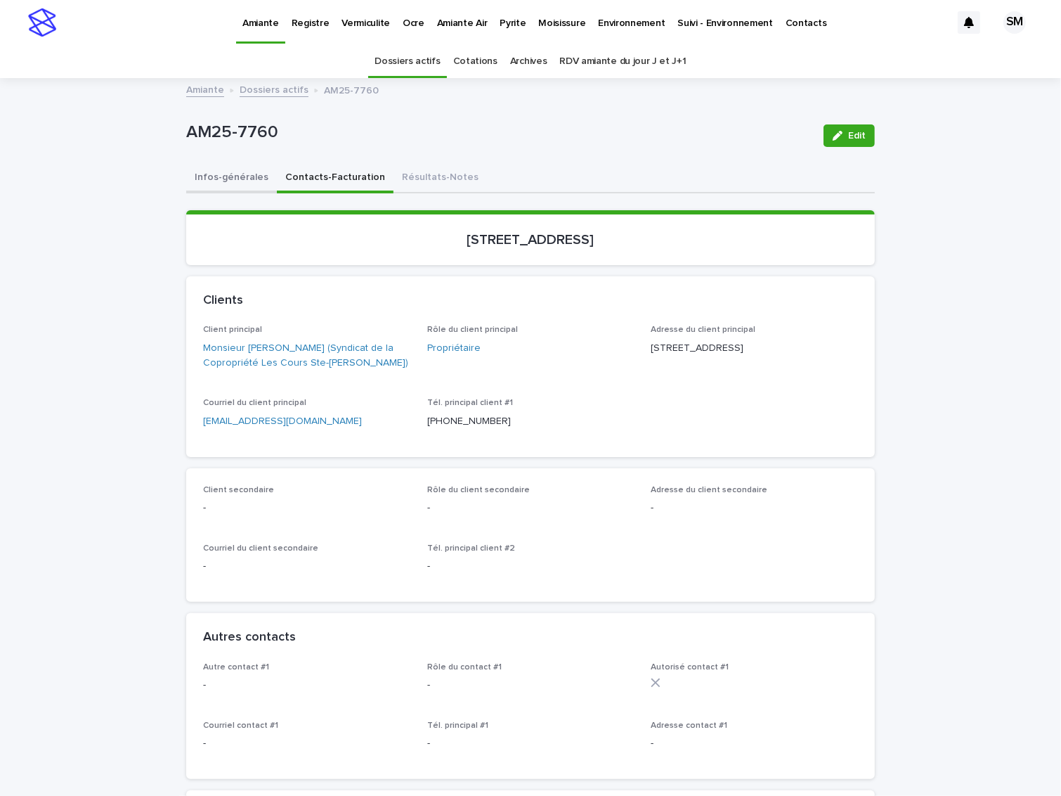
click at [205, 182] on button "Infos-générales" at bounding box center [231, 179] width 91 height 30
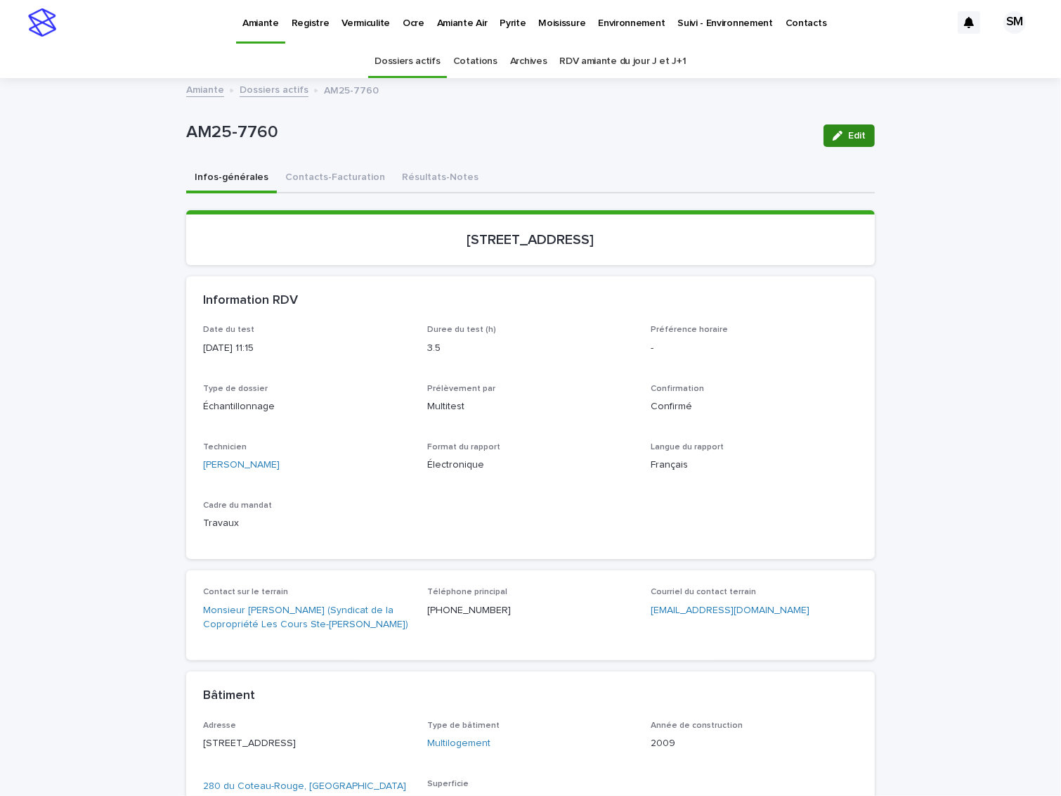
click at [856, 131] on span "Edit" at bounding box center [857, 136] width 18 height 10
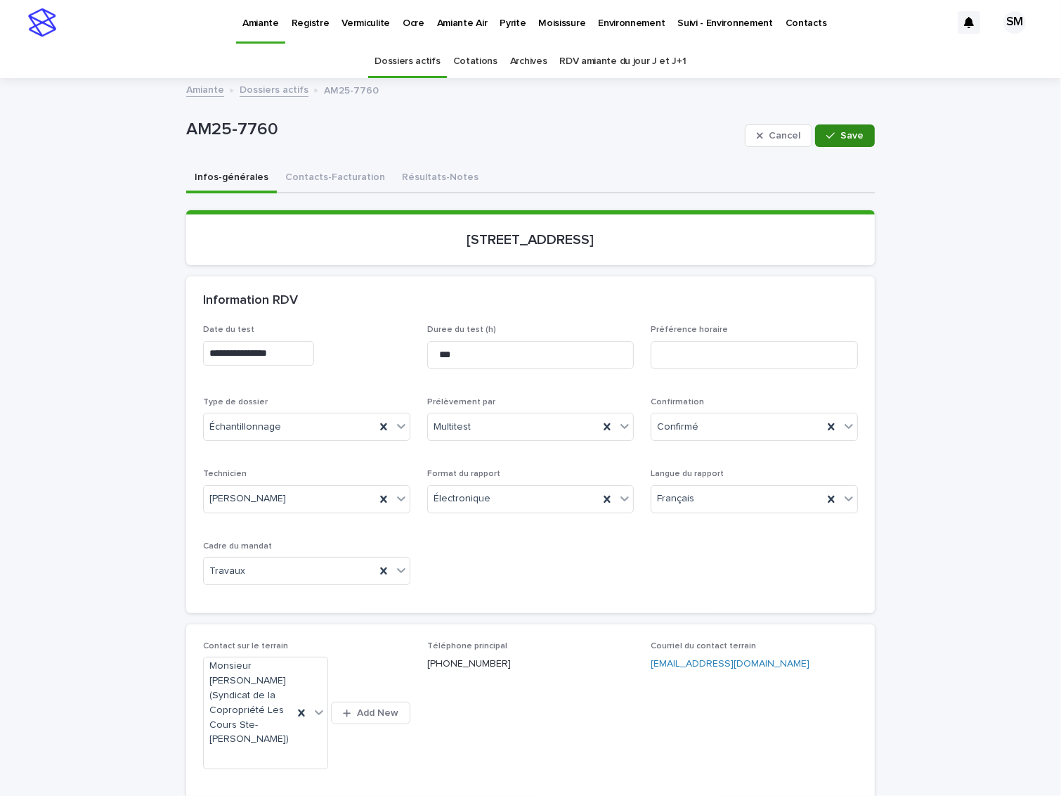
click at [832, 141] on button "Save" at bounding box center [845, 135] width 60 height 22
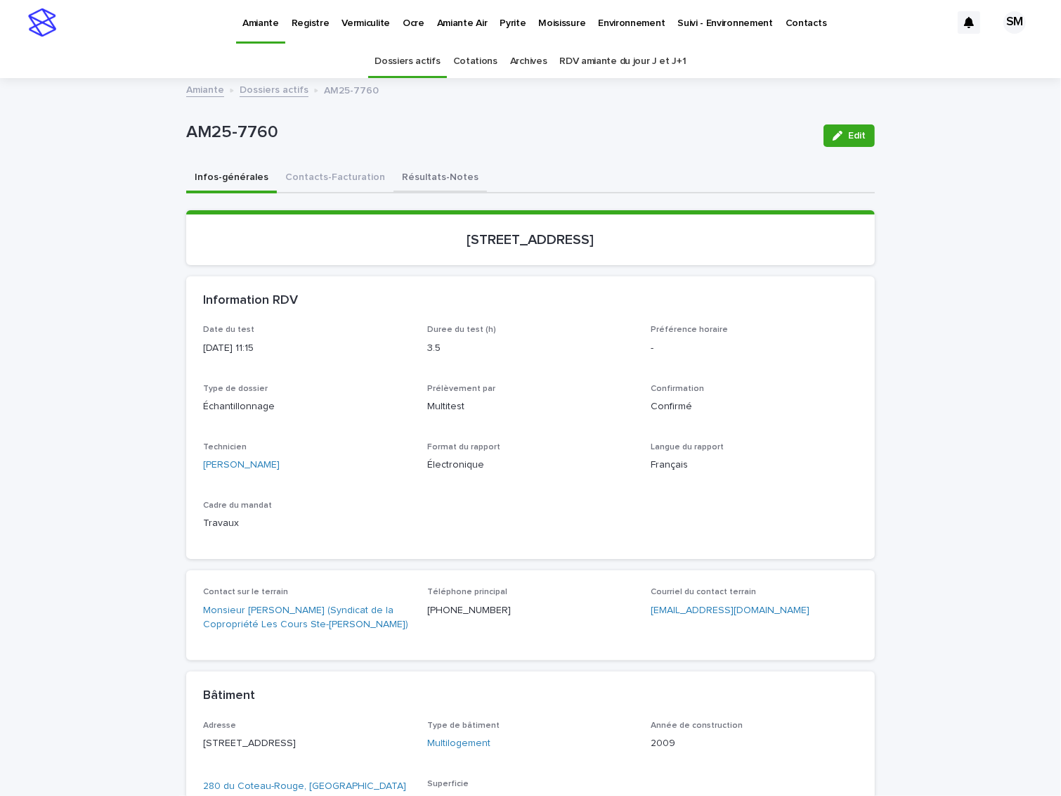
click at [424, 174] on button "Résultats-Notes" at bounding box center [440, 179] width 93 height 30
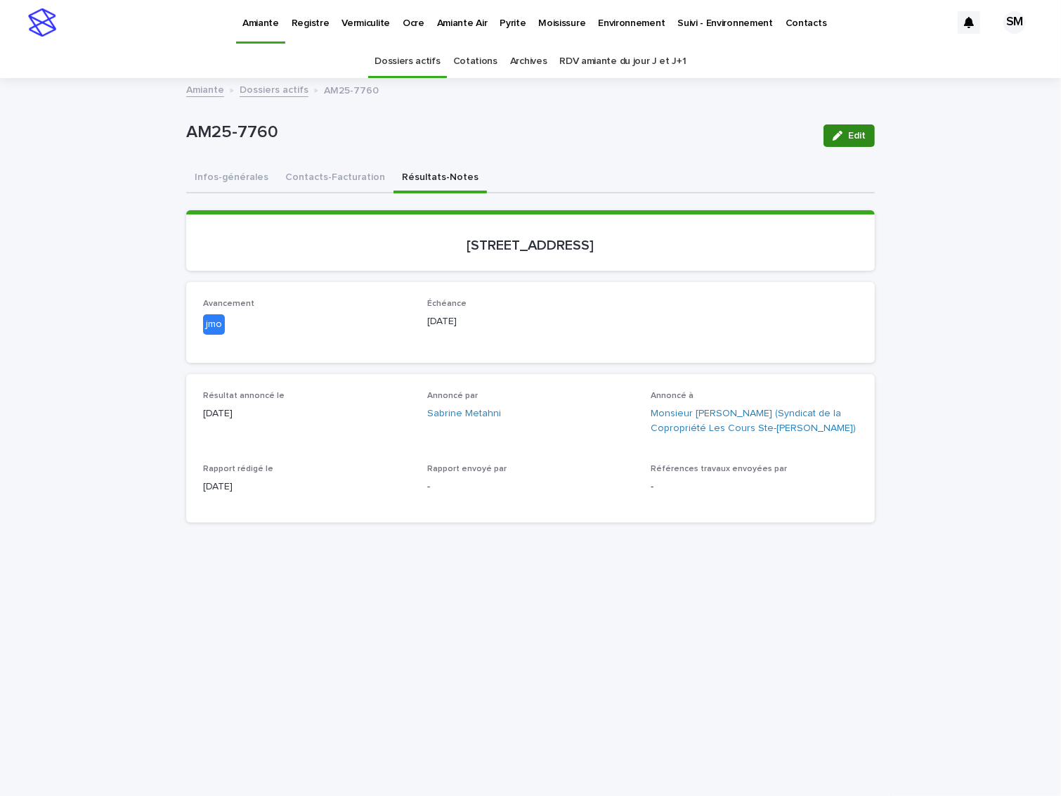
click at [836, 138] on icon "button" at bounding box center [838, 136] width 10 height 10
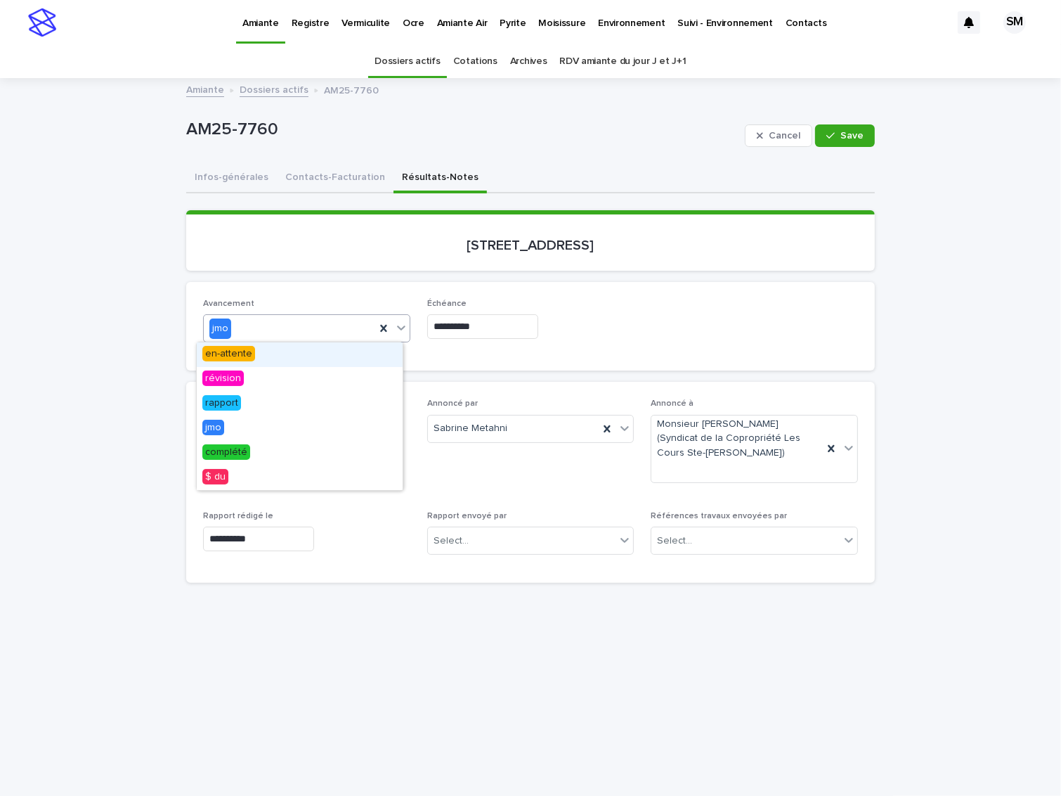
click at [397, 320] on icon at bounding box center [401, 327] width 14 height 14
click at [260, 484] on div "$ du" at bounding box center [300, 477] width 206 height 25
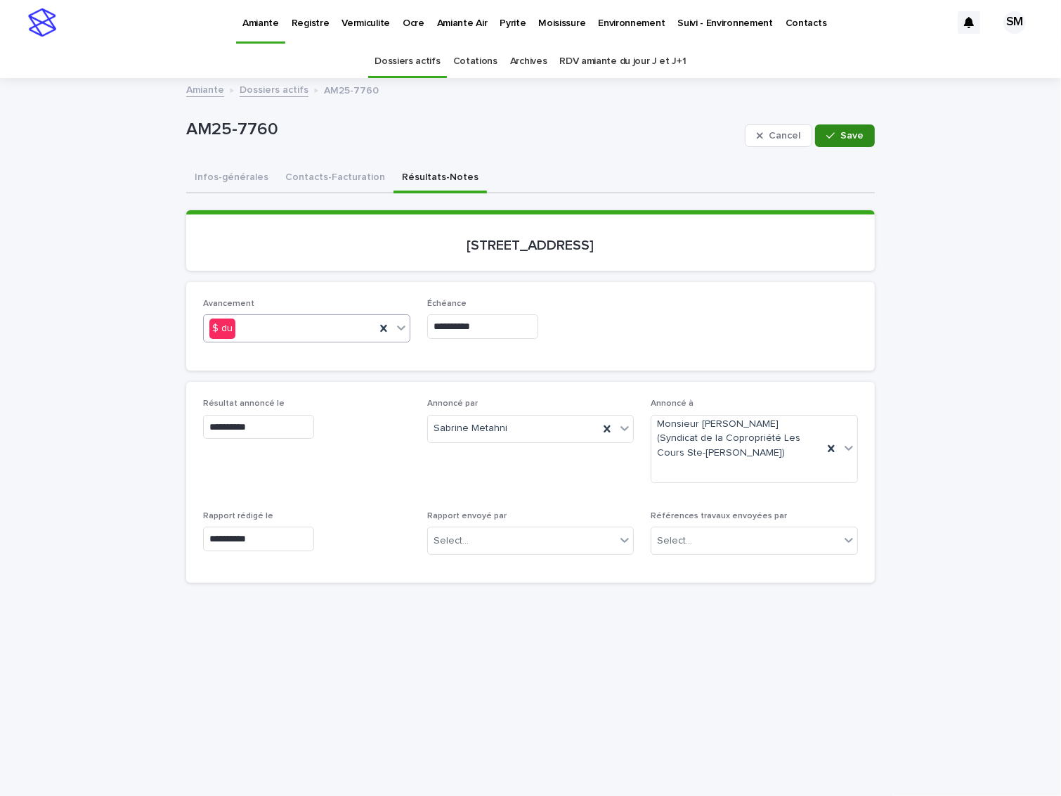
click at [865, 127] on button "Save" at bounding box center [845, 135] width 60 height 22
